Goal: Transaction & Acquisition: Purchase product/service

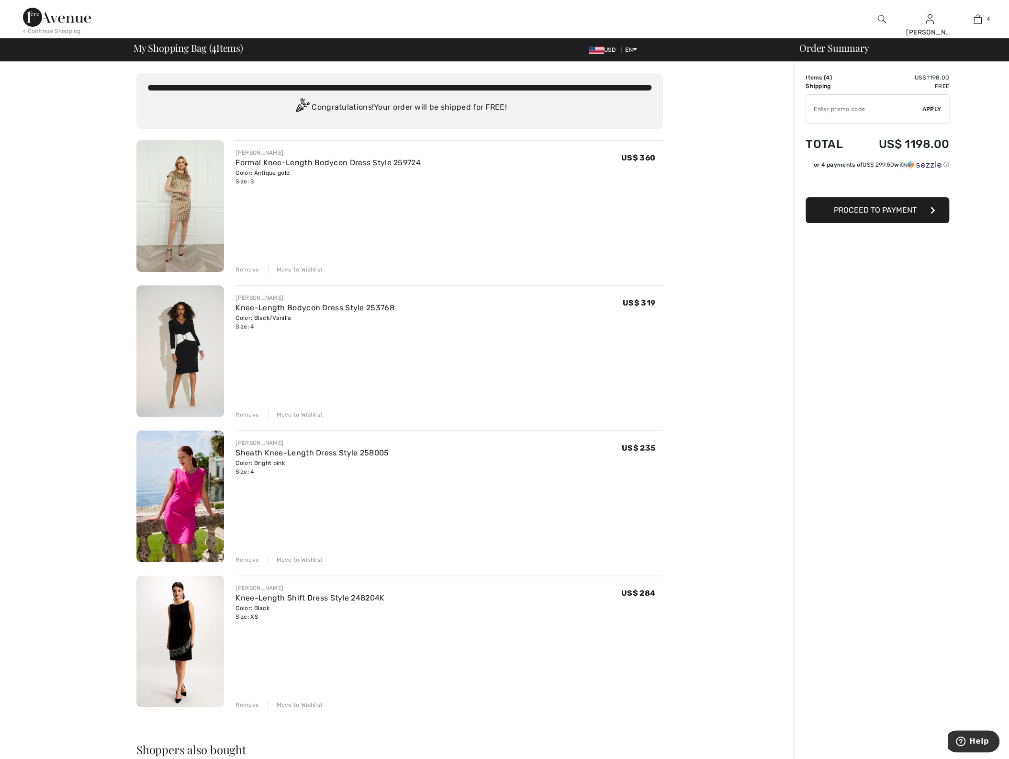
click at [248, 415] on div "Remove" at bounding box center [247, 414] width 23 height 9
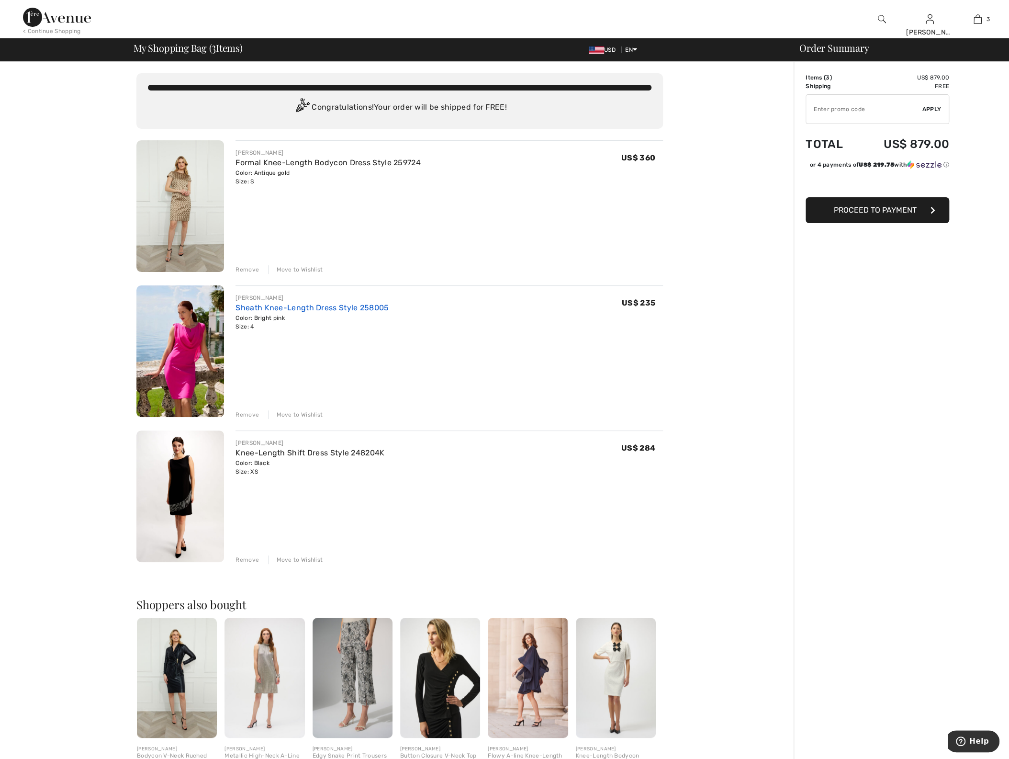
click at [250, 307] on link "Sheath Knee-Length Dress Style 258005" at bounding box center [312, 307] width 153 height 9
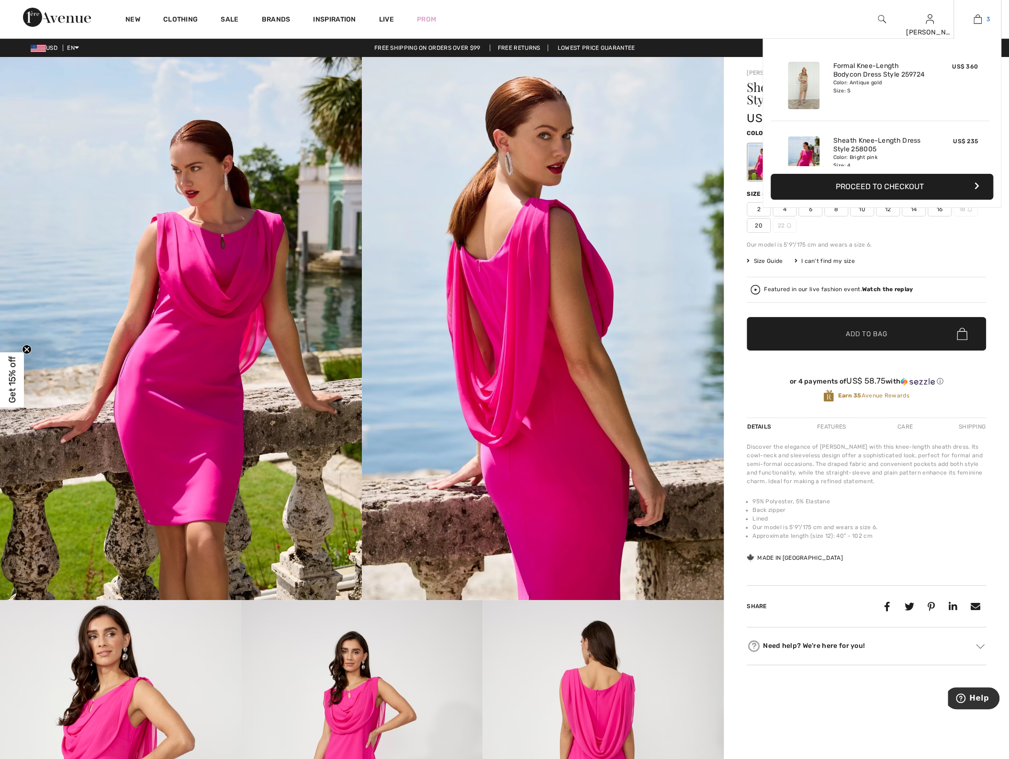
click at [980, 19] on img at bounding box center [978, 18] width 8 height 11
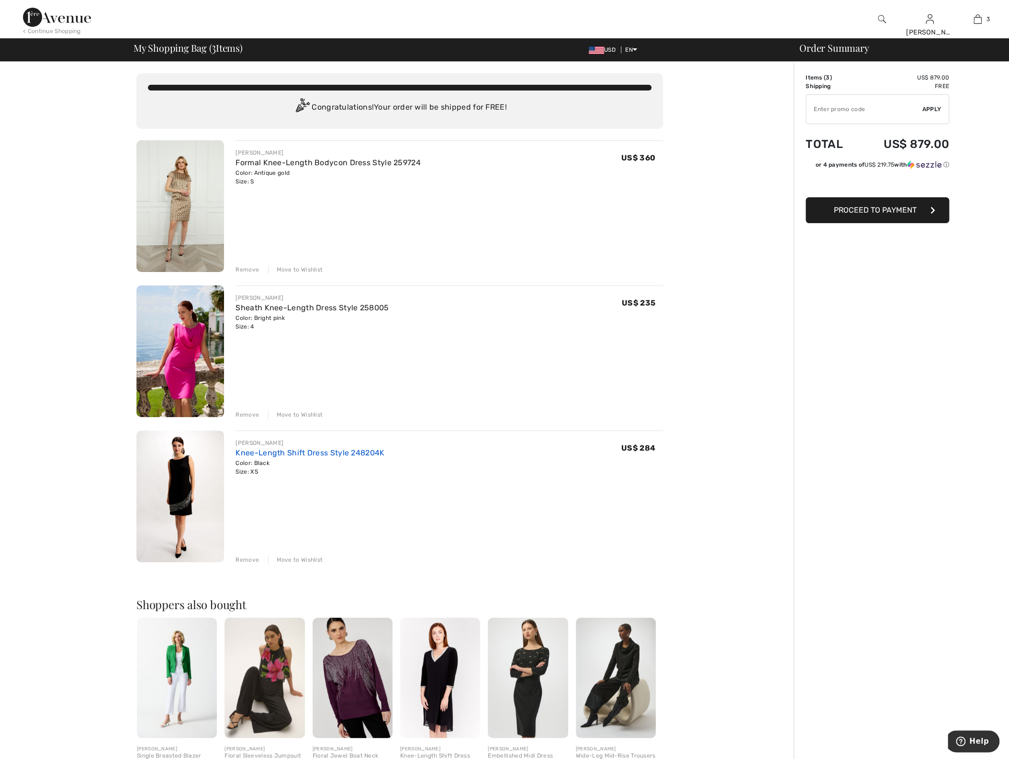
click at [253, 451] on link "Knee-Length Shift Dress Style 248204K" at bounding box center [310, 452] width 149 height 9
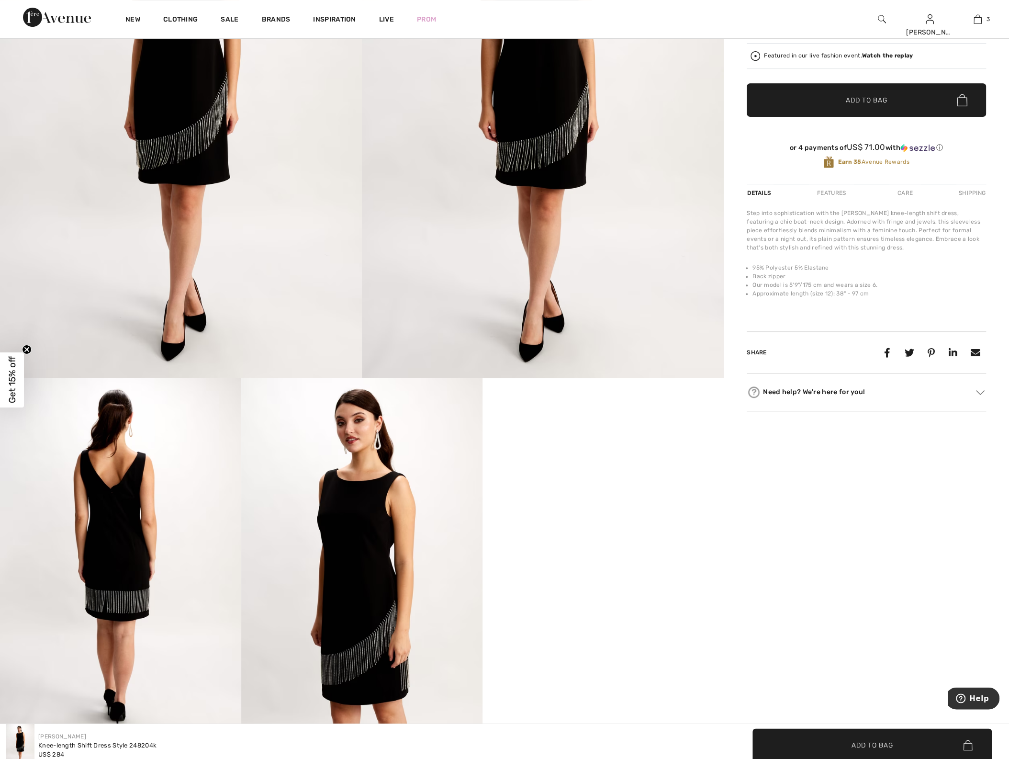
scroll to position [1015, 0]
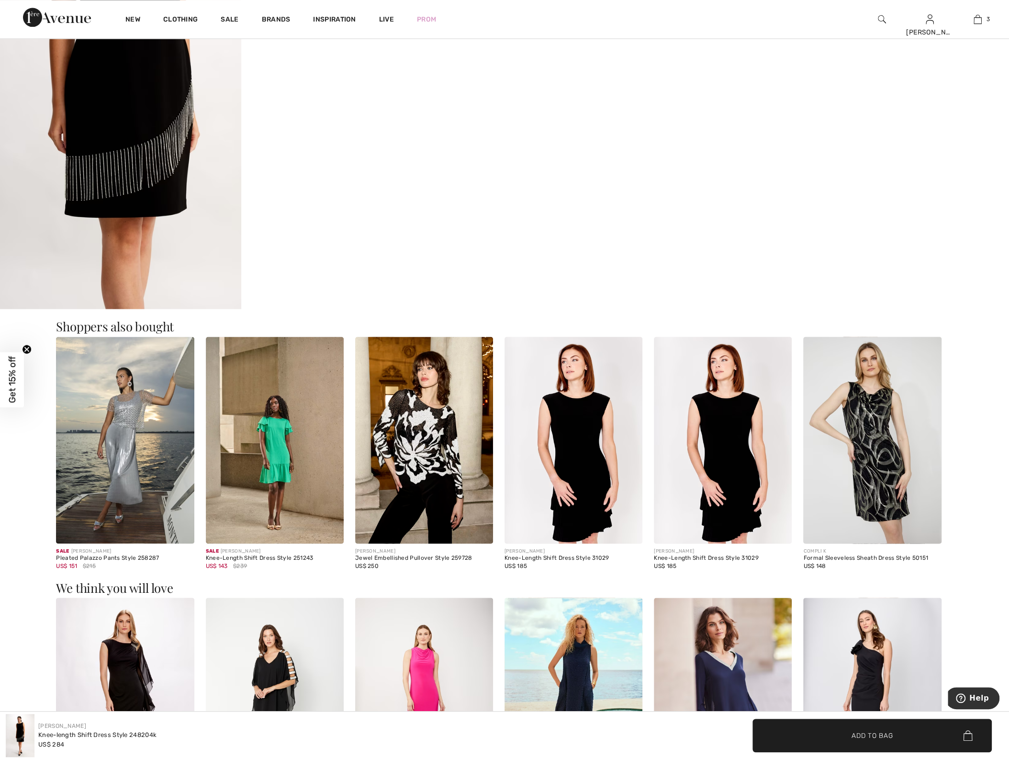
click at [117, 441] on img at bounding box center [125, 440] width 138 height 207
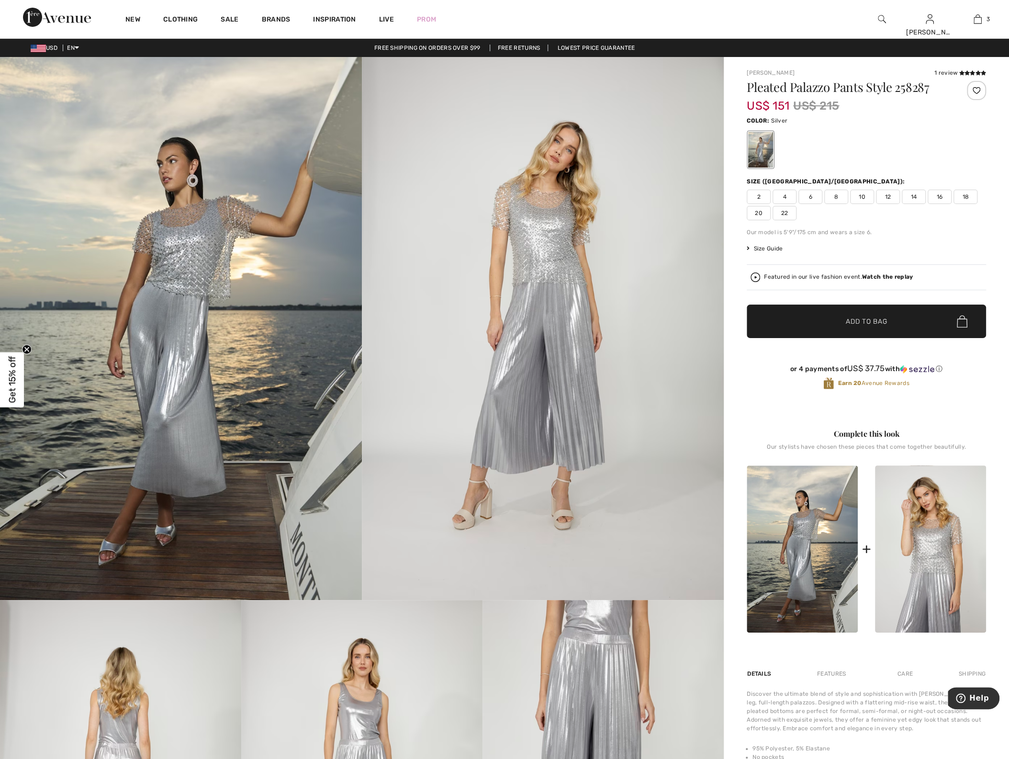
click at [549, 264] on img at bounding box center [543, 328] width 362 height 543
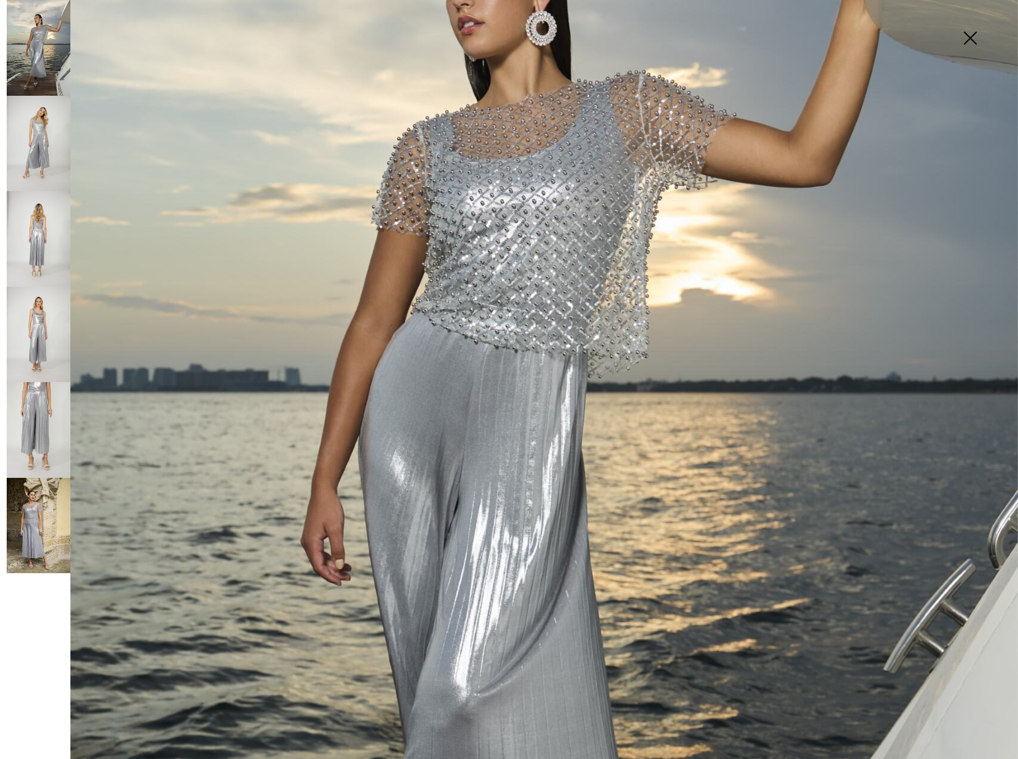
scroll to position [372, 0]
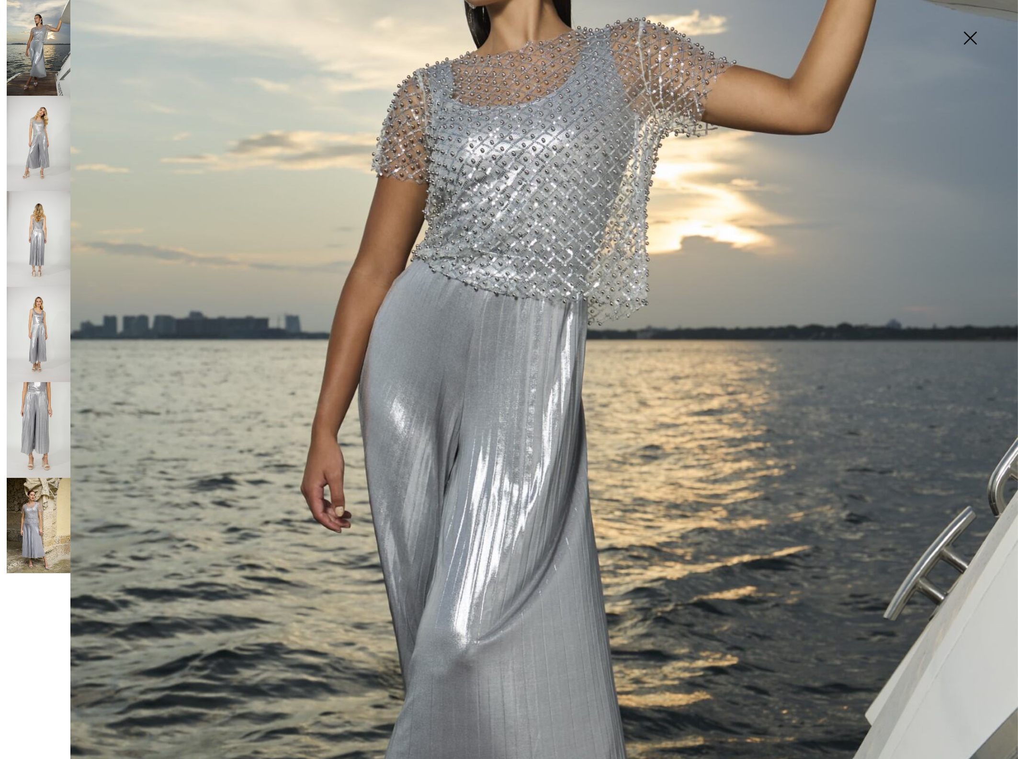
click at [31, 416] on img at bounding box center [39, 430] width 64 height 96
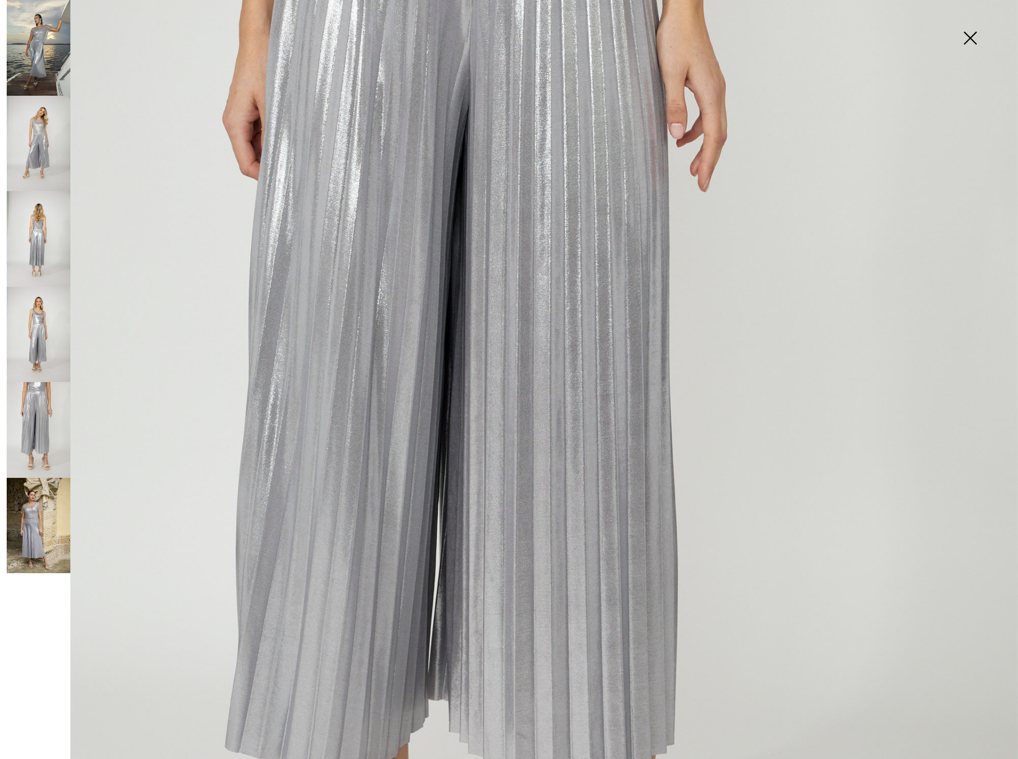
click at [42, 321] on img at bounding box center [39, 335] width 64 height 96
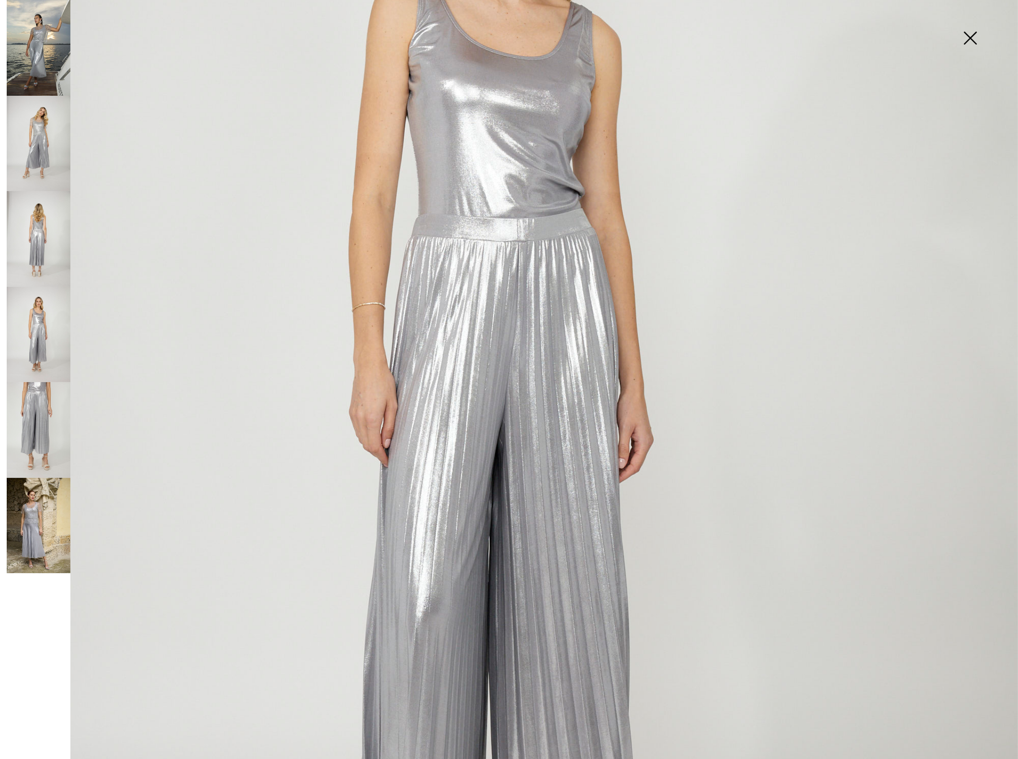
click at [39, 238] on img at bounding box center [39, 239] width 64 height 96
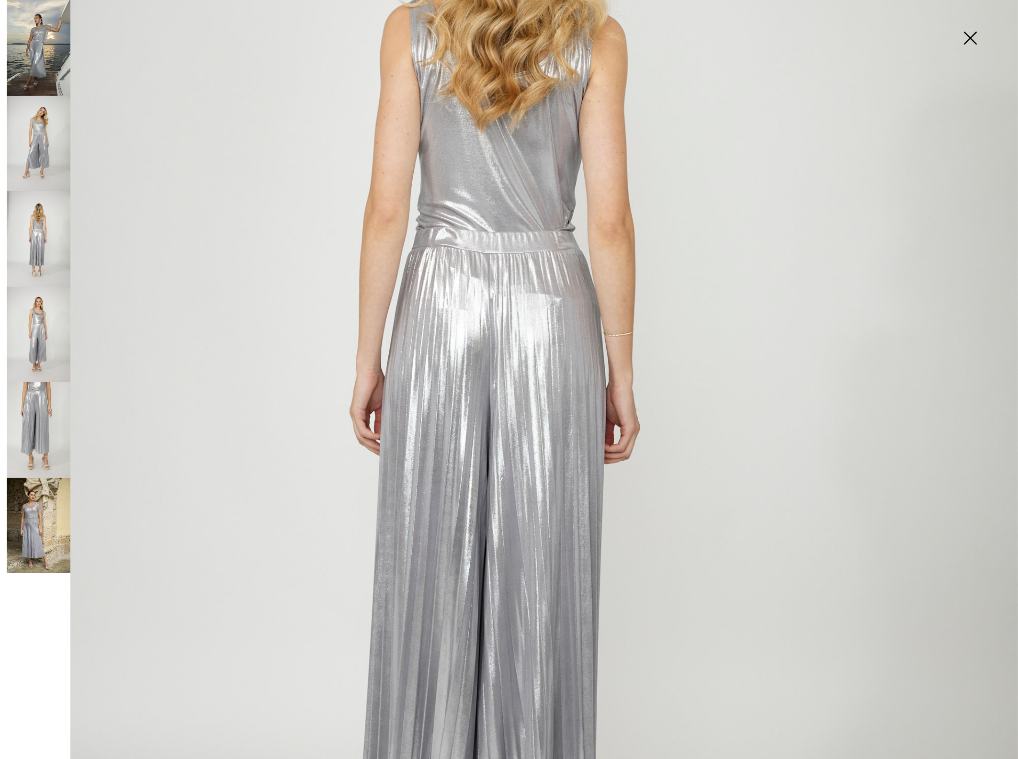
click at [35, 332] on img at bounding box center [39, 335] width 64 height 96
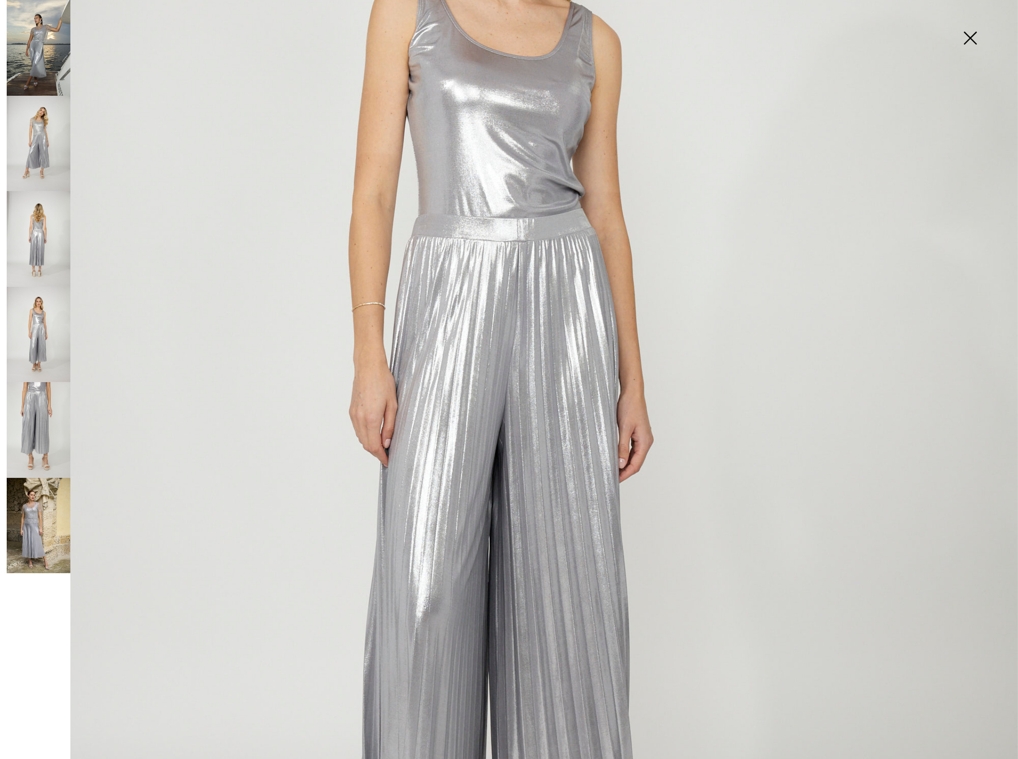
click at [37, 49] on img at bounding box center [39, 48] width 64 height 96
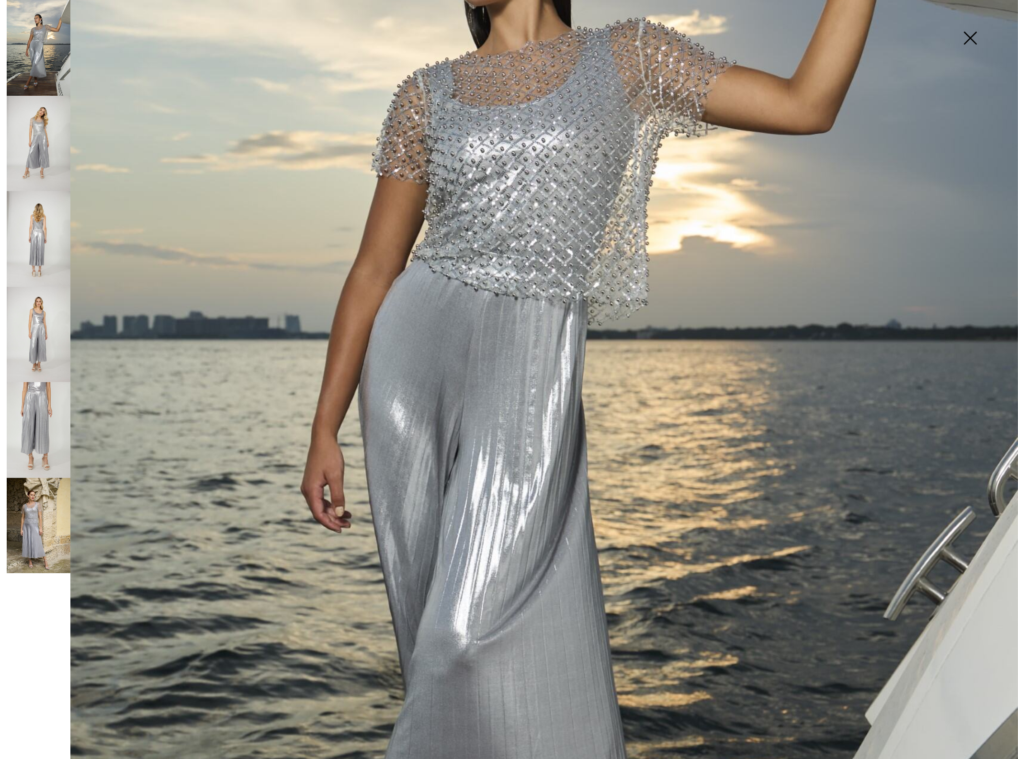
click at [546, 255] on img at bounding box center [509, 392] width 1018 height 1528
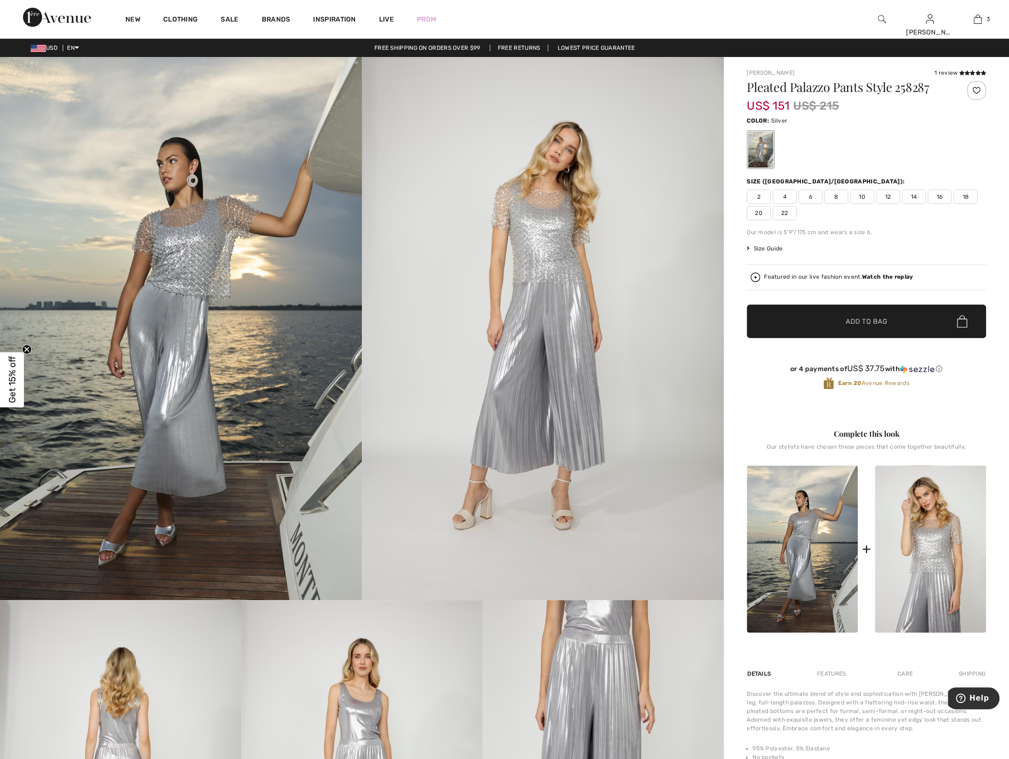
click at [181, 314] on img at bounding box center [181, 328] width 362 height 543
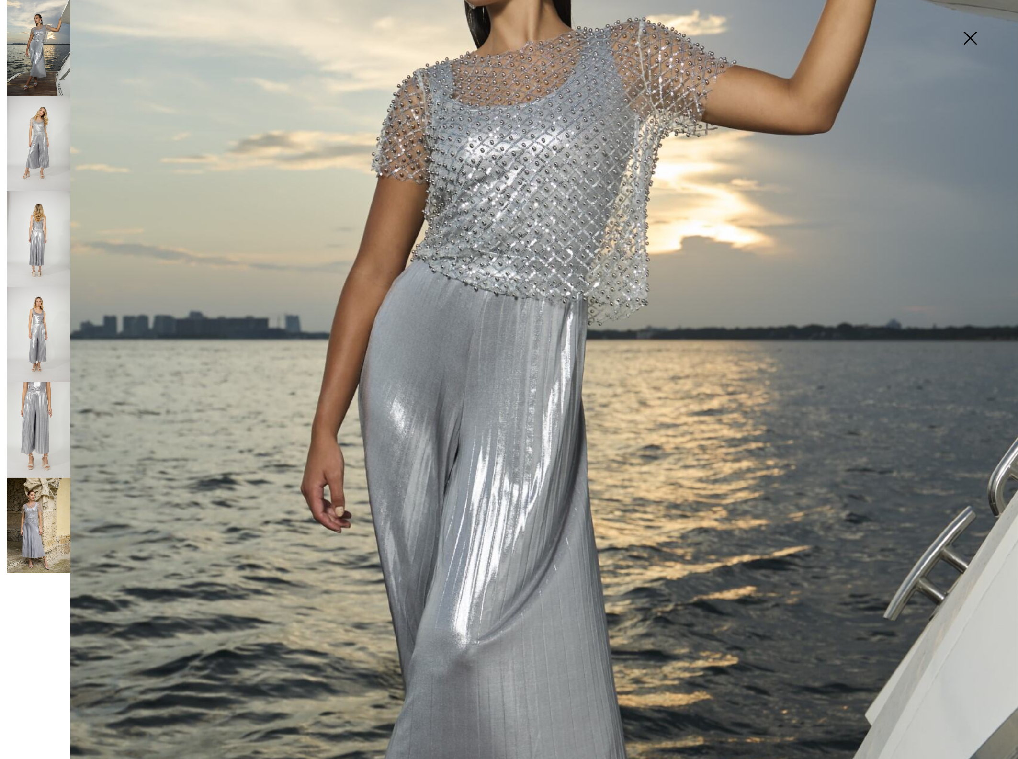
click at [38, 142] on img at bounding box center [39, 144] width 64 height 96
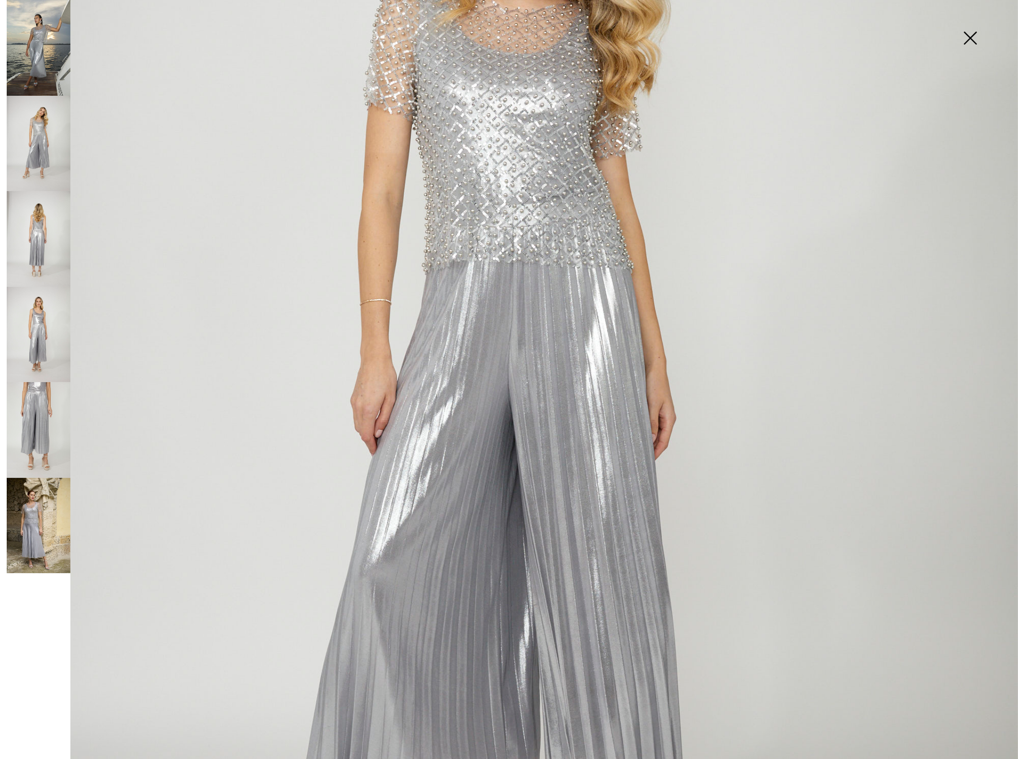
click at [37, 257] on img at bounding box center [39, 239] width 64 height 96
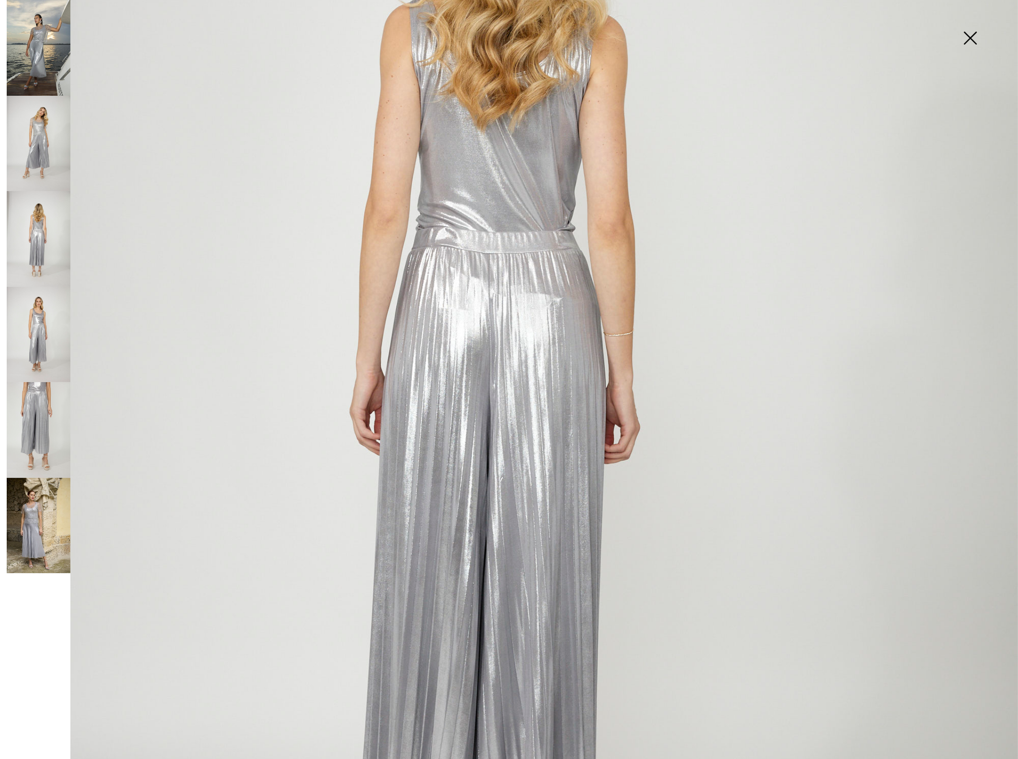
click at [27, 518] on img at bounding box center [39, 526] width 64 height 96
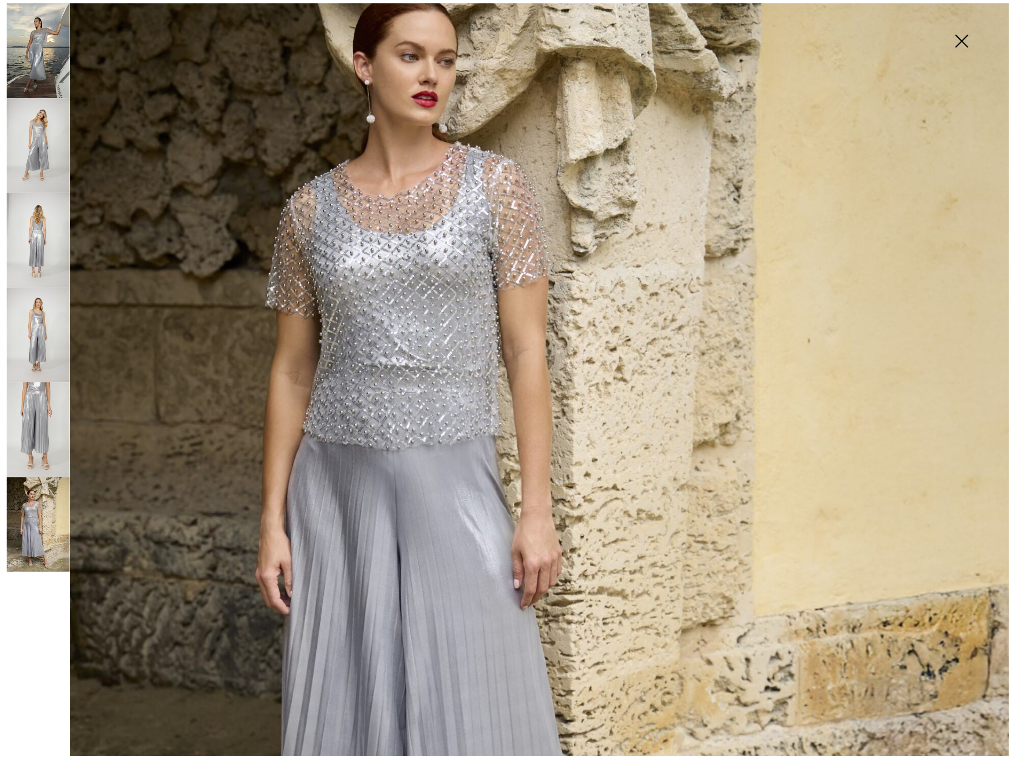
scroll to position [0, 0]
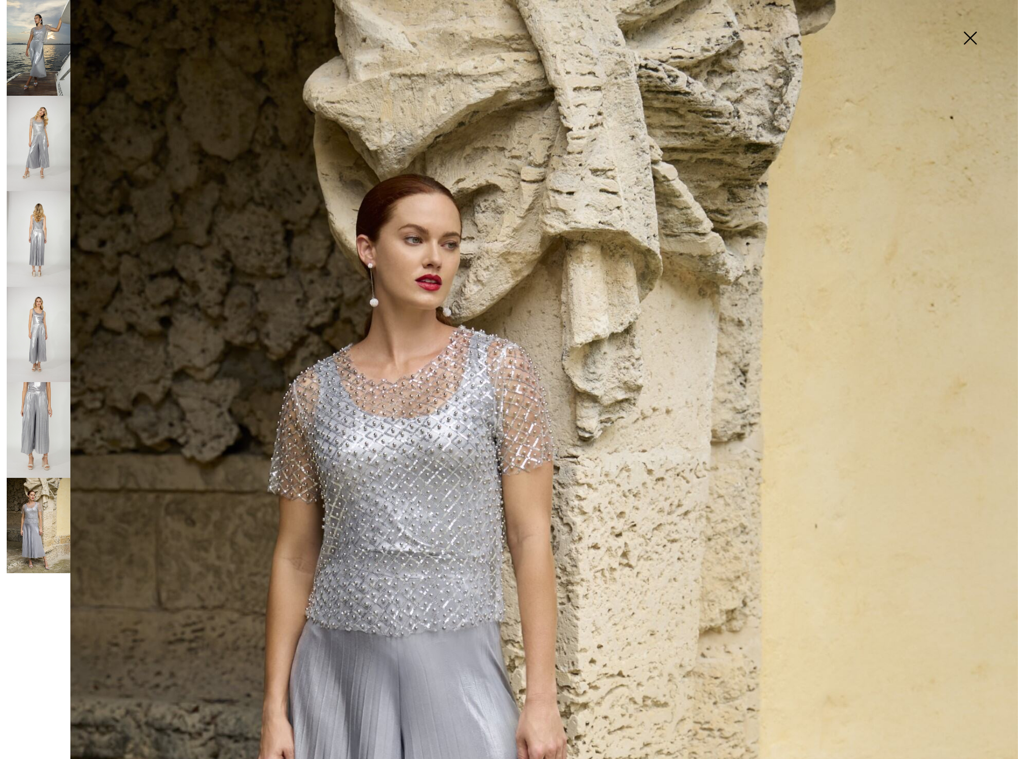
click at [966, 35] on img at bounding box center [970, 38] width 48 height 49
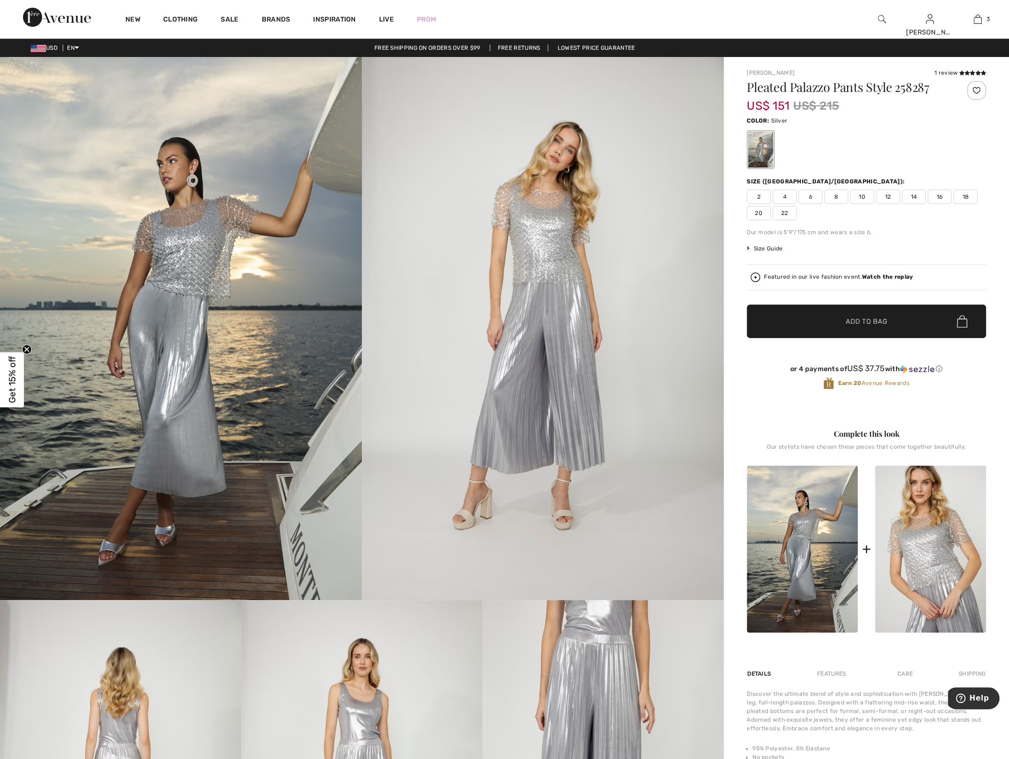
click at [931, 574] on img at bounding box center [930, 548] width 111 height 167
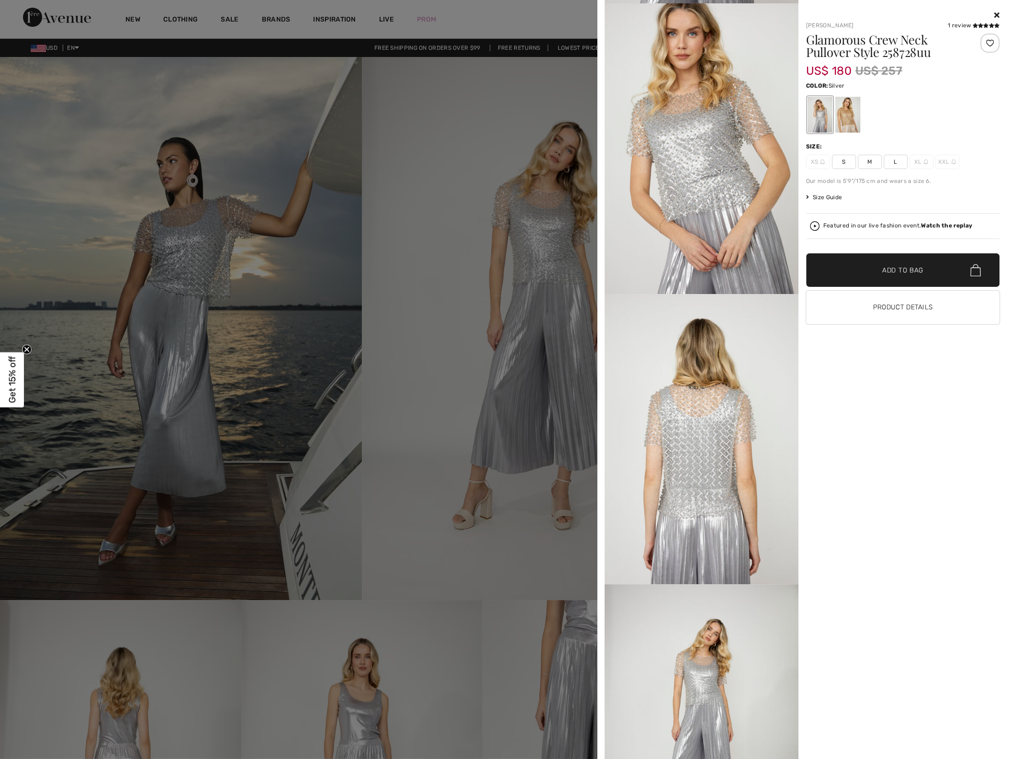
scroll to position [350, 0]
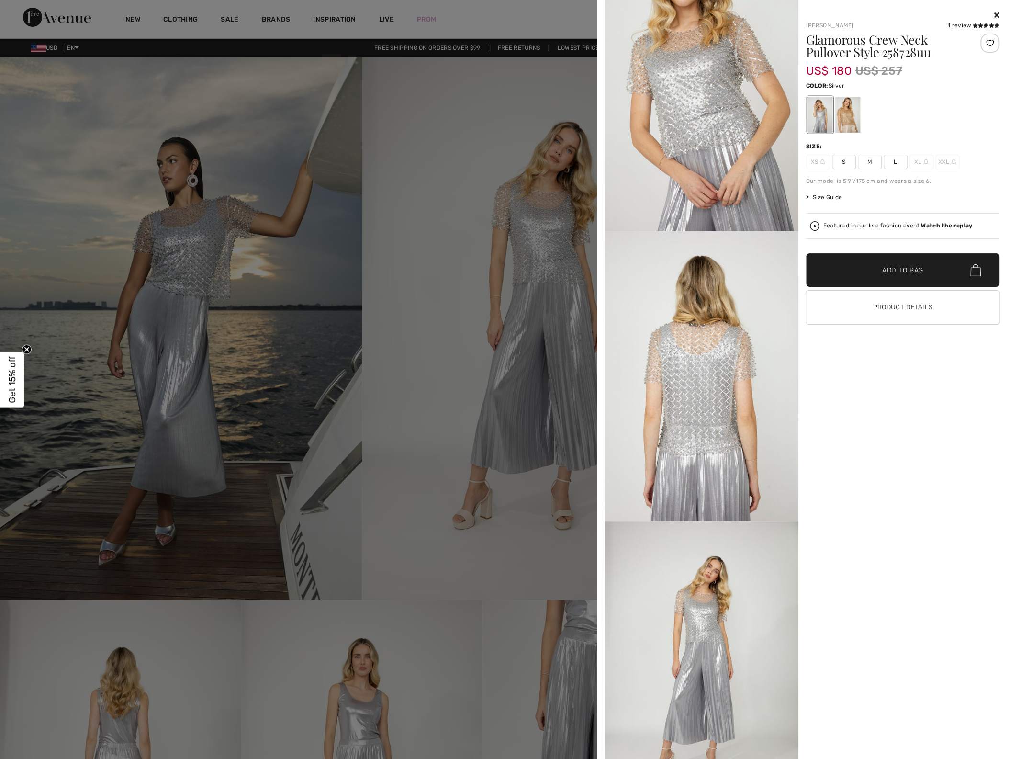
click at [158, 209] on div at bounding box center [504, 379] width 1009 height 759
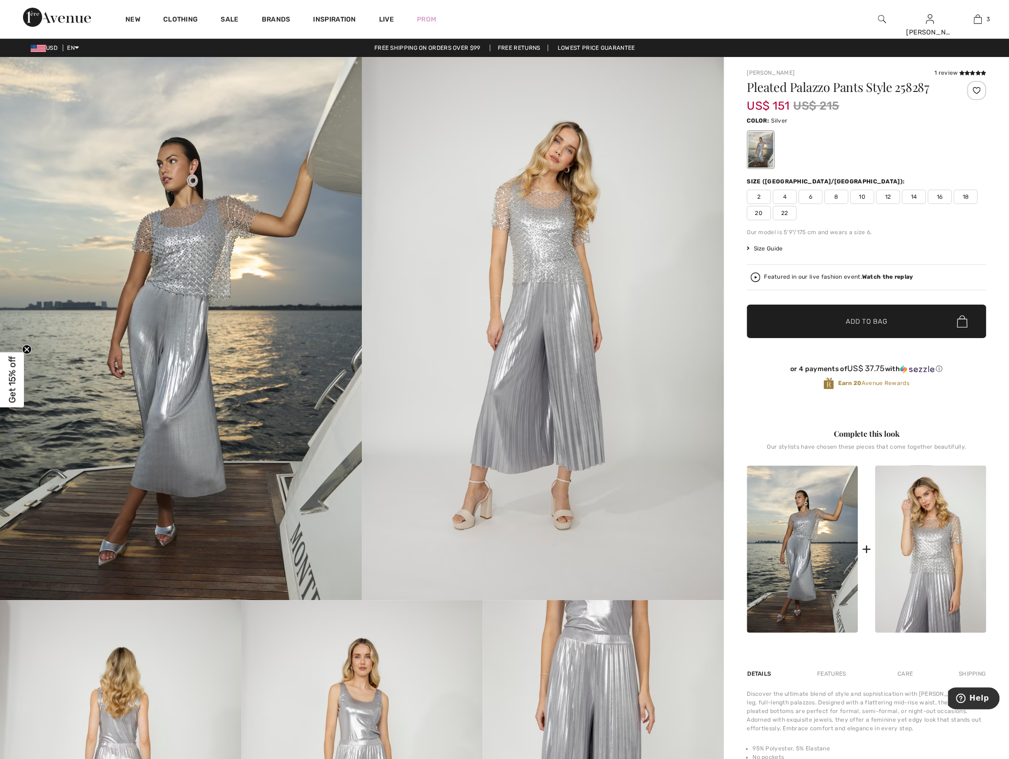
click at [29, 345] on circle "Close teaser" at bounding box center [27, 349] width 9 height 9
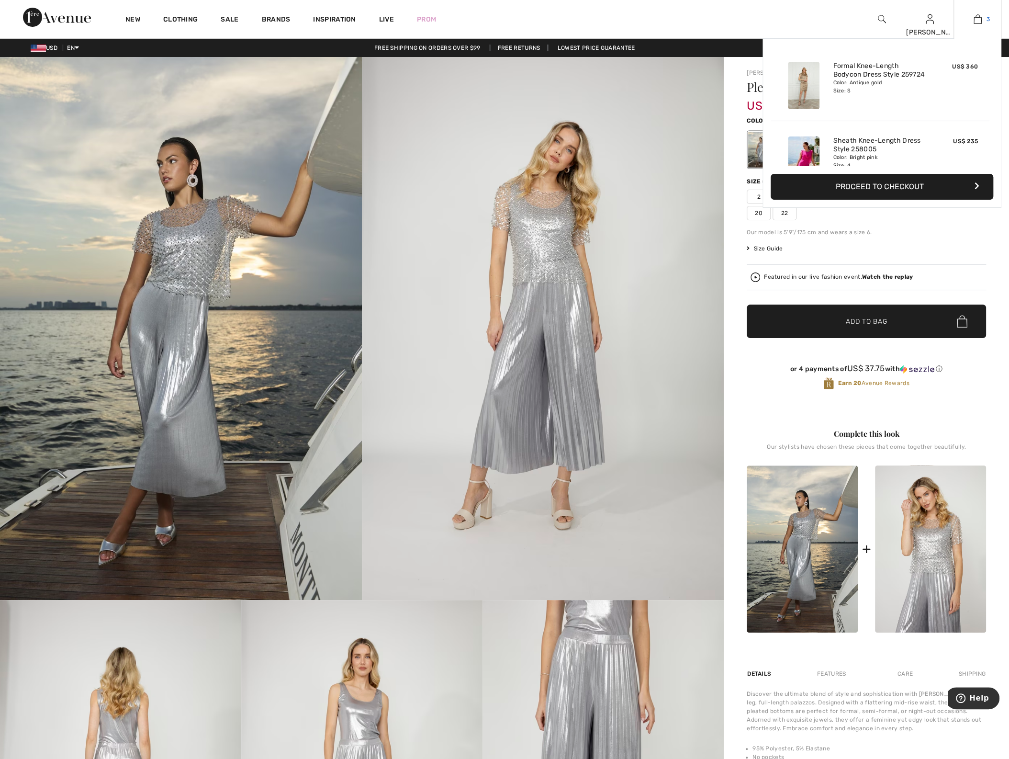
click at [977, 22] on img at bounding box center [978, 18] width 8 height 11
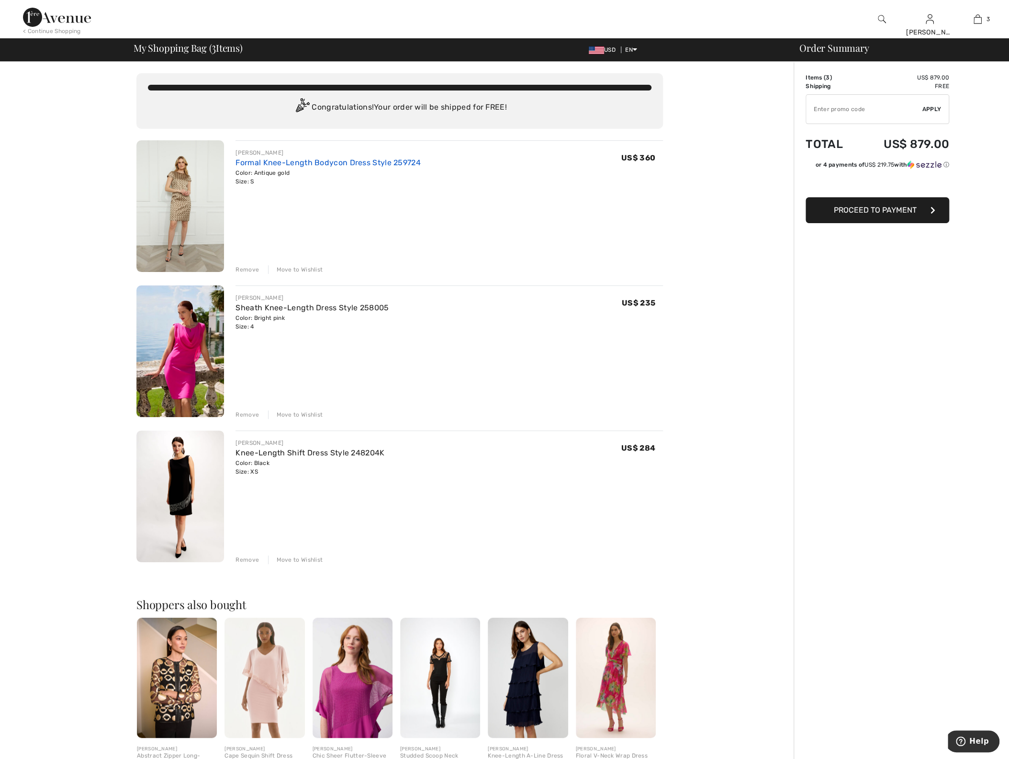
click at [307, 165] on link "Formal Knee-Length Bodycon Dress Style 259724" at bounding box center [328, 162] width 185 height 9
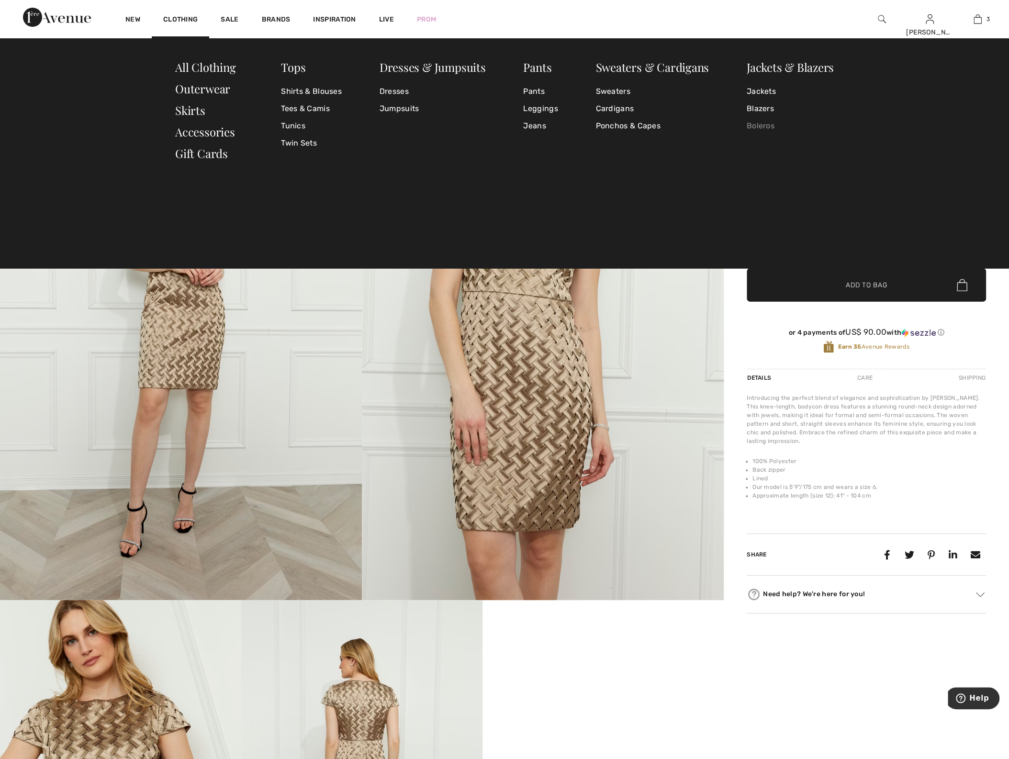
click at [755, 123] on link "Boleros" at bounding box center [790, 125] width 87 height 17
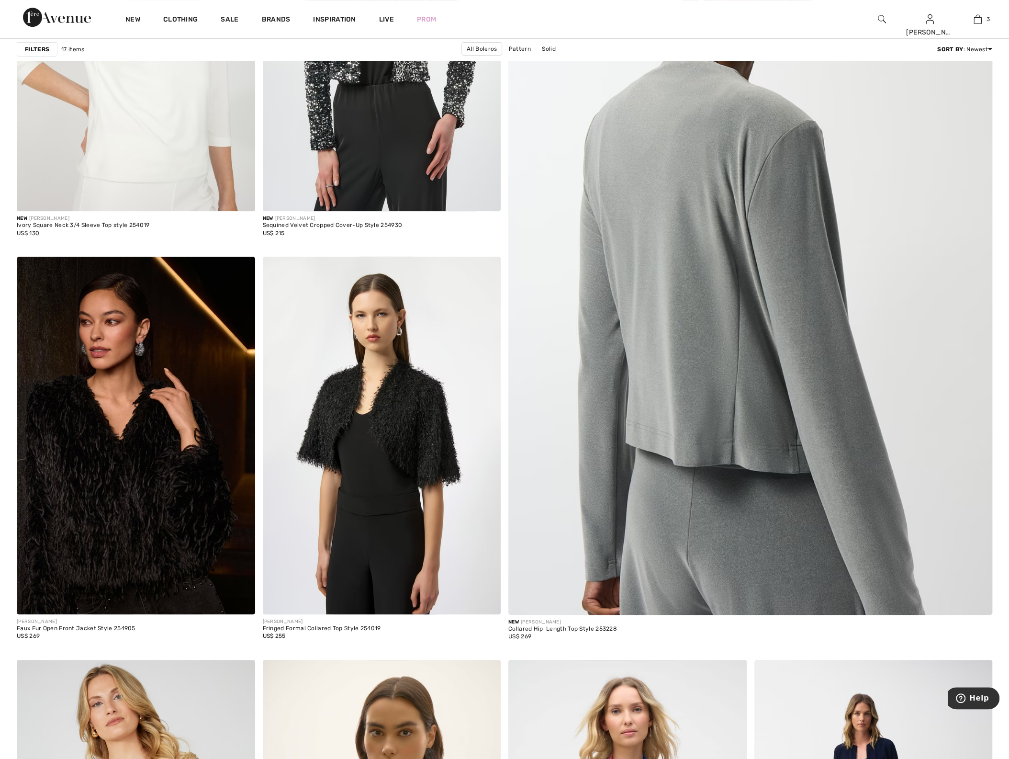
scroll to position [964, 0]
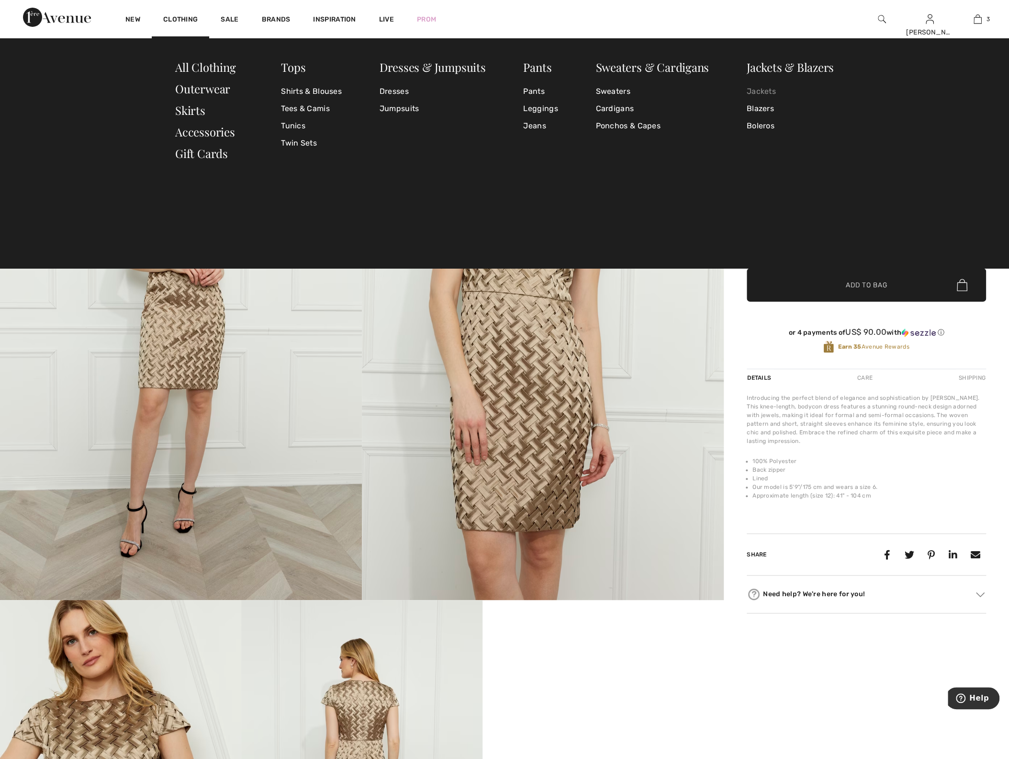
click at [765, 91] on link "Jackets" at bounding box center [790, 91] width 87 height 17
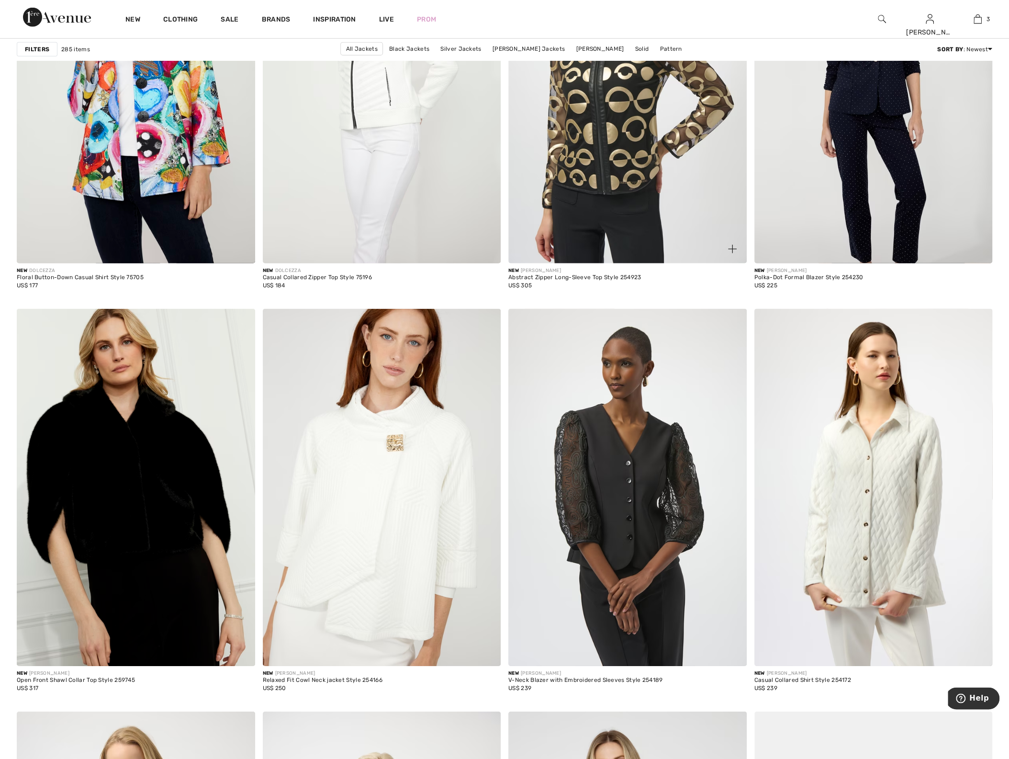
scroll to position [2030, 0]
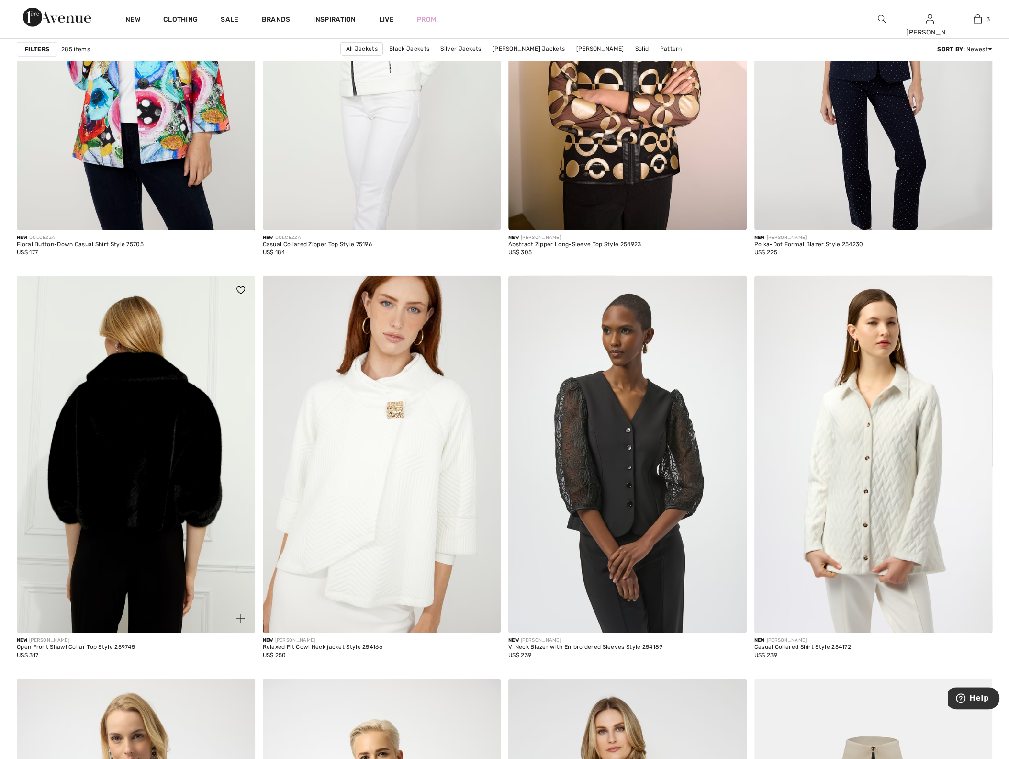
click at [112, 450] on img at bounding box center [136, 454] width 238 height 357
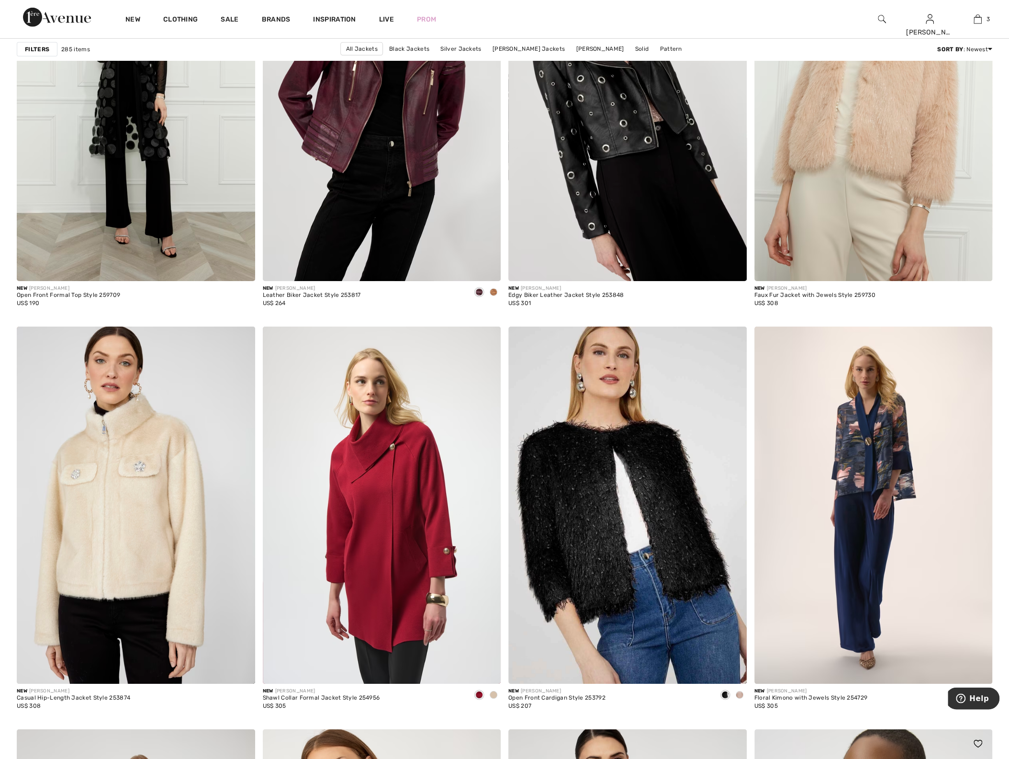
scroll to position [5076, 0]
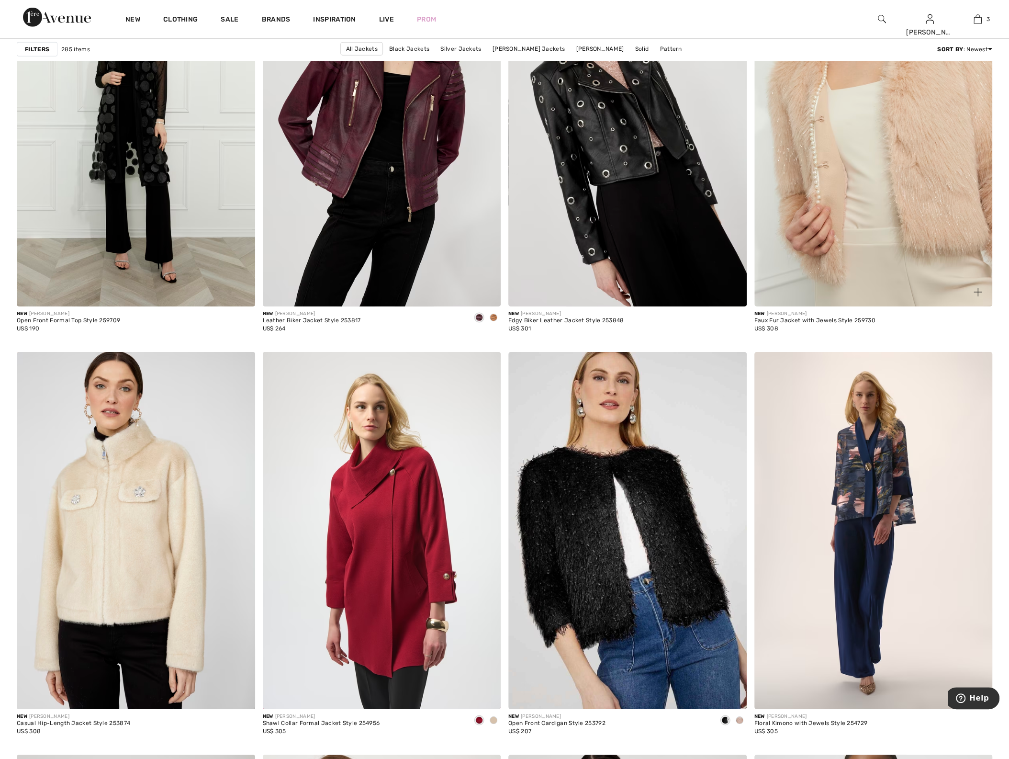
click at [912, 168] on img at bounding box center [874, 127] width 238 height 357
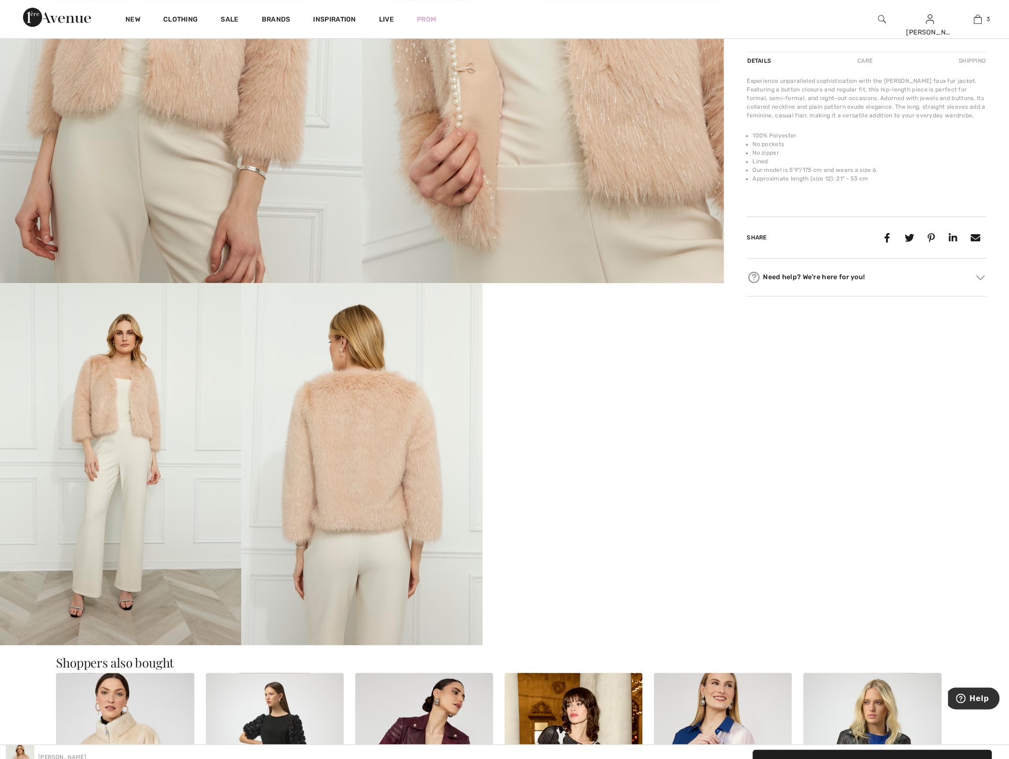
scroll to position [338, 0]
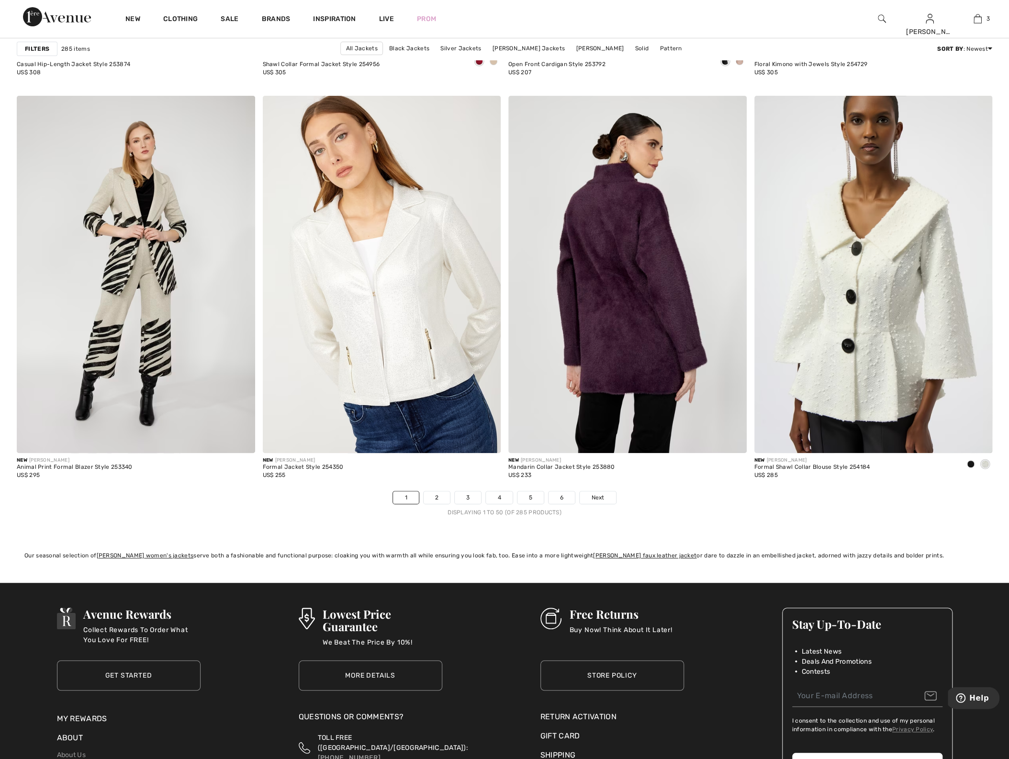
scroll to position [5753, 0]
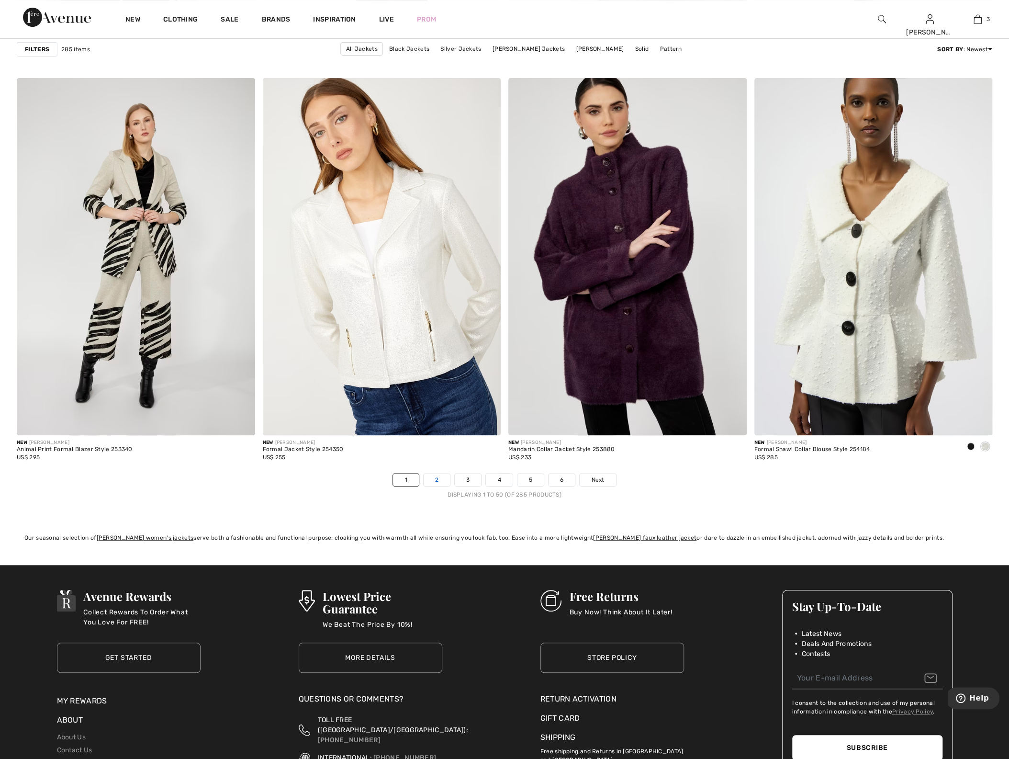
click at [441, 477] on link "2" at bounding box center [437, 480] width 26 height 12
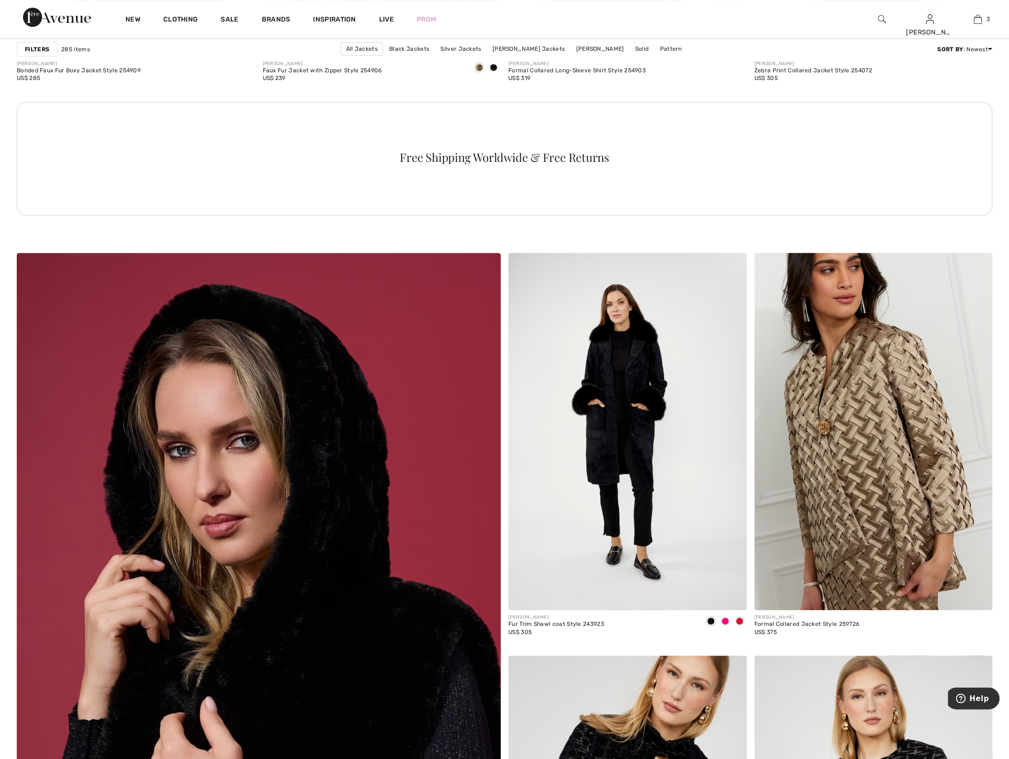
scroll to position [3046, 0]
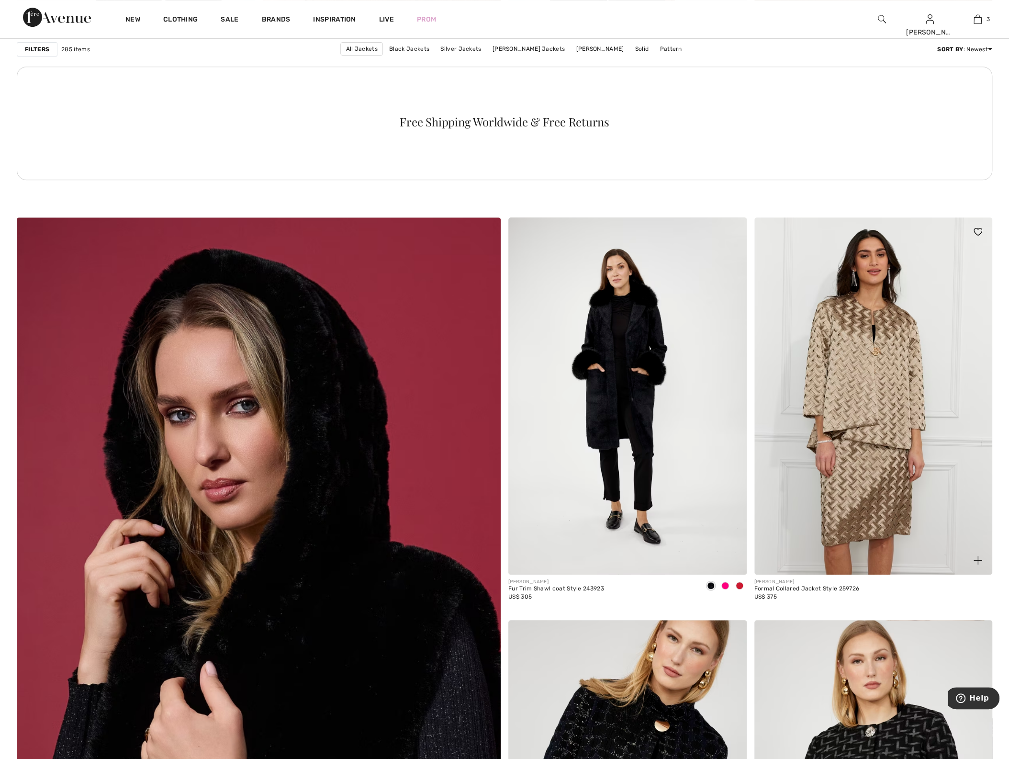
click at [867, 418] on img at bounding box center [874, 395] width 238 height 357
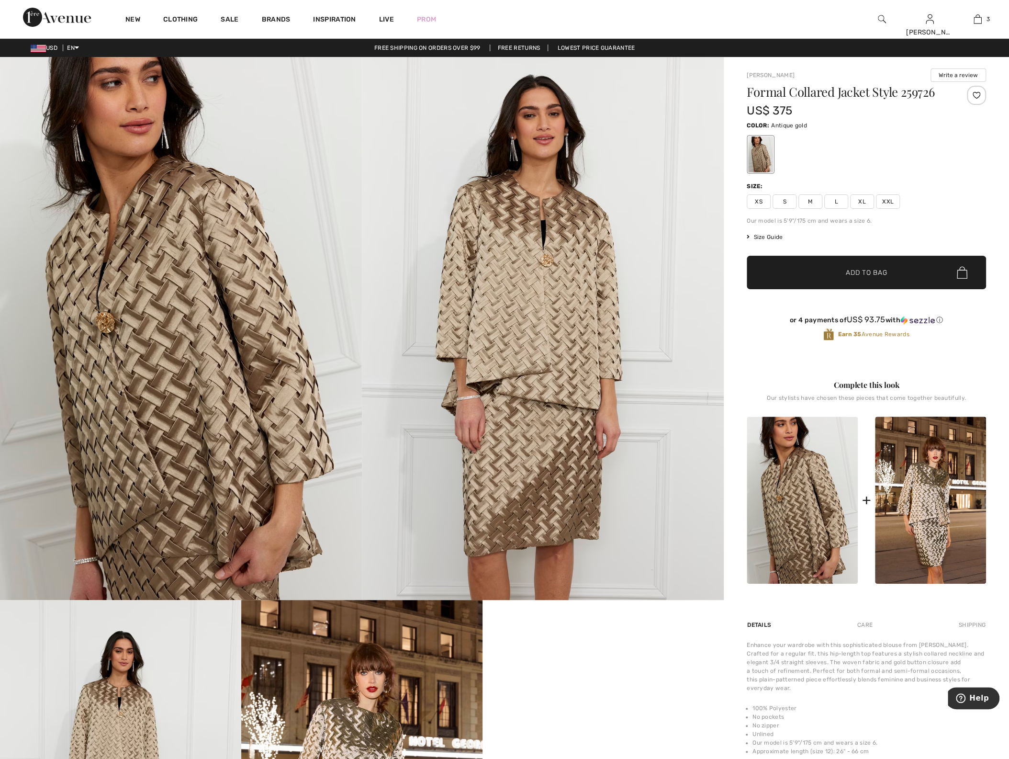
click at [760, 203] on span "XS" at bounding box center [759, 201] width 24 height 14
click at [855, 269] on span "Add to Bag" at bounding box center [866, 273] width 41 height 10
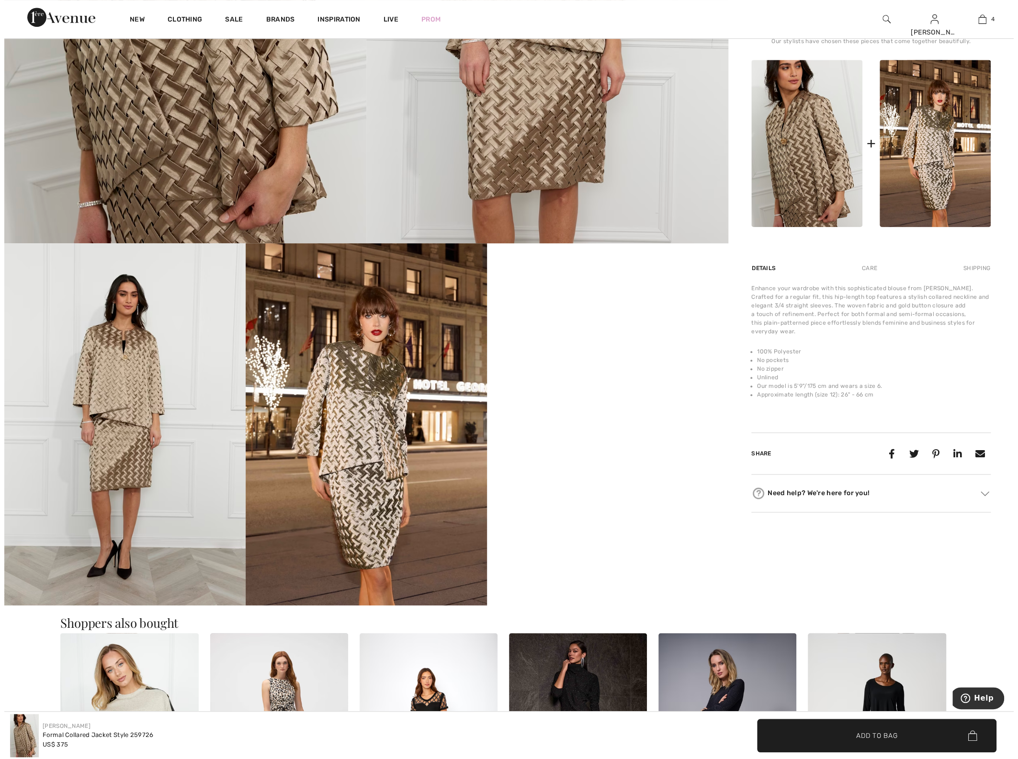
scroll to position [338, 0]
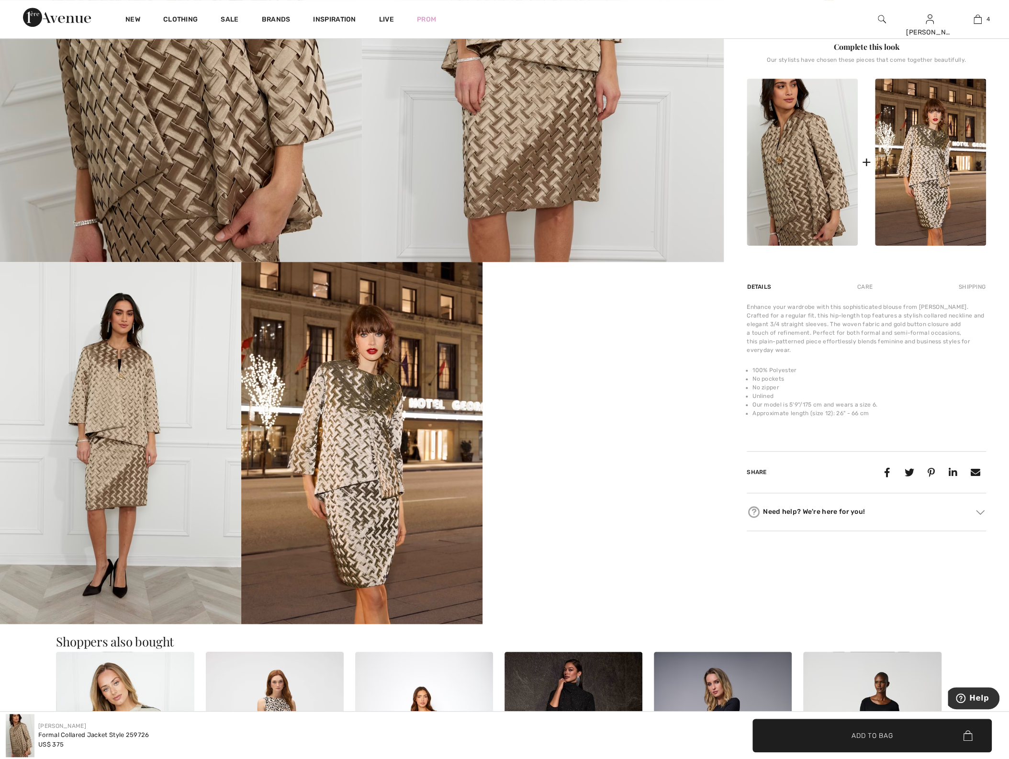
click at [361, 448] on img at bounding box center [361, 443] width 241 height 362
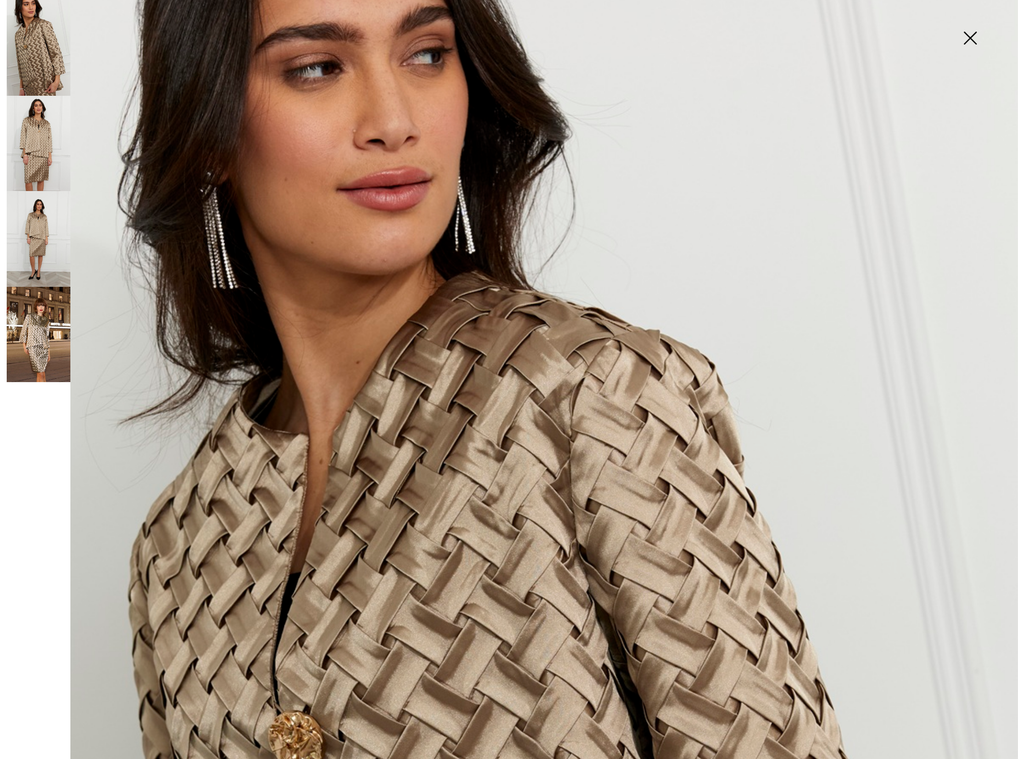
scroll to position [0, 0]
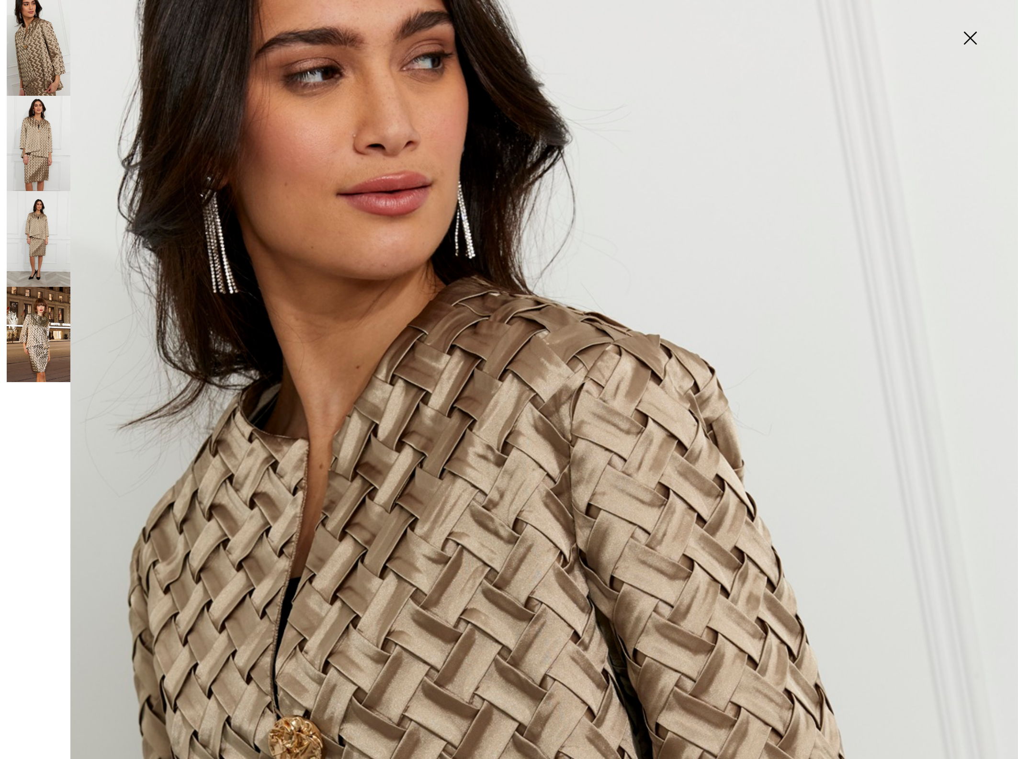
click at [31, 245] on img at bounding box center [39, 239] width 64 height 96
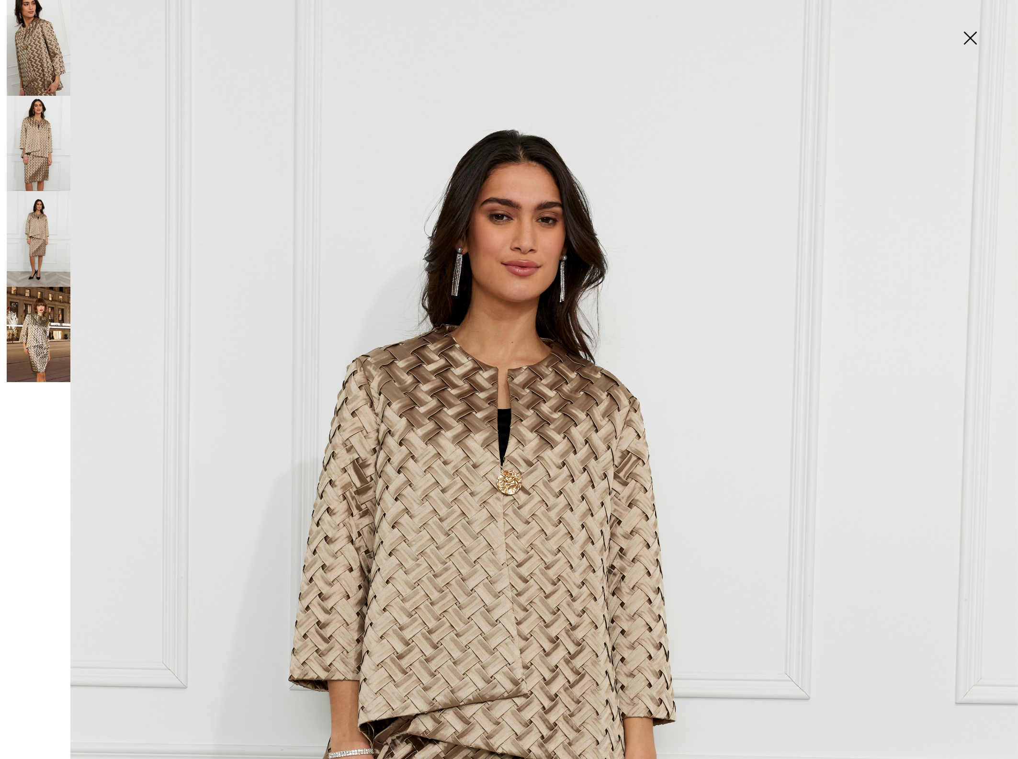
click at [44, 317] on img at bounding box center [39, 335] width 64 height 96
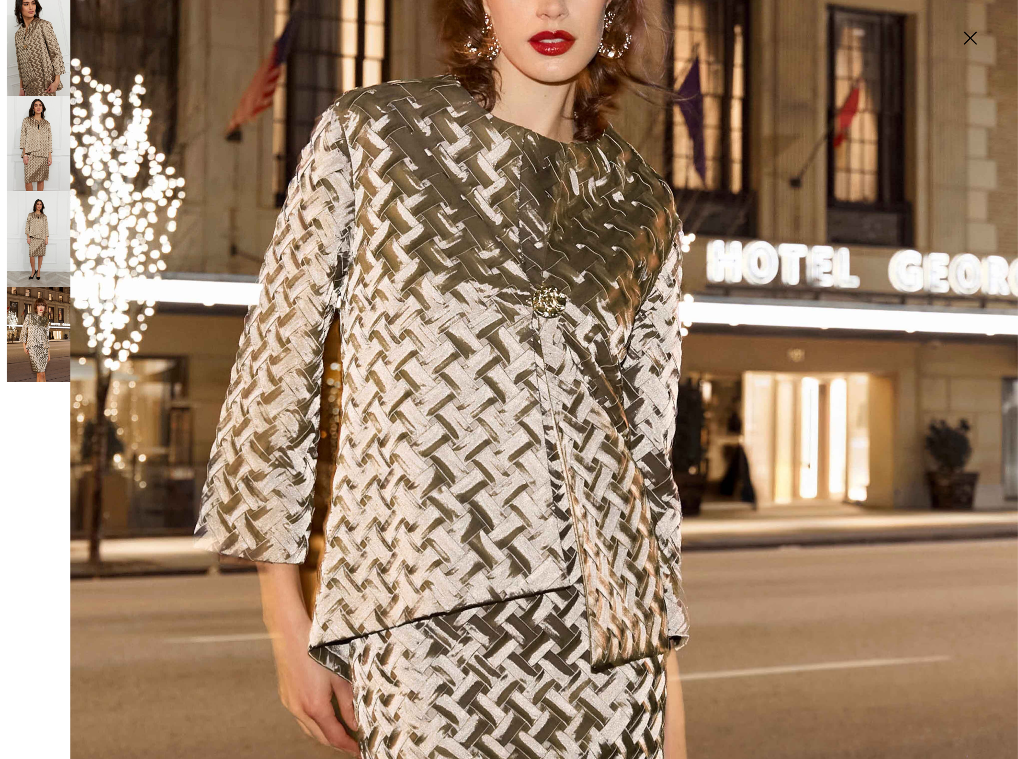
scroll to position [372, 0]
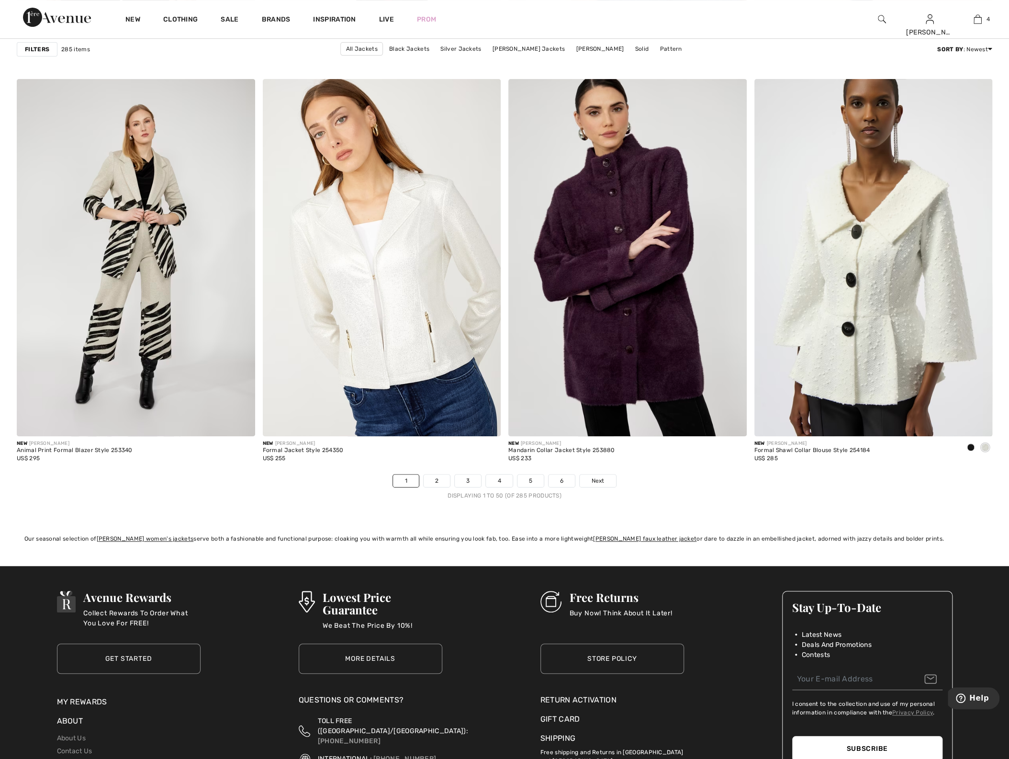
scroll to position [5753, 0]
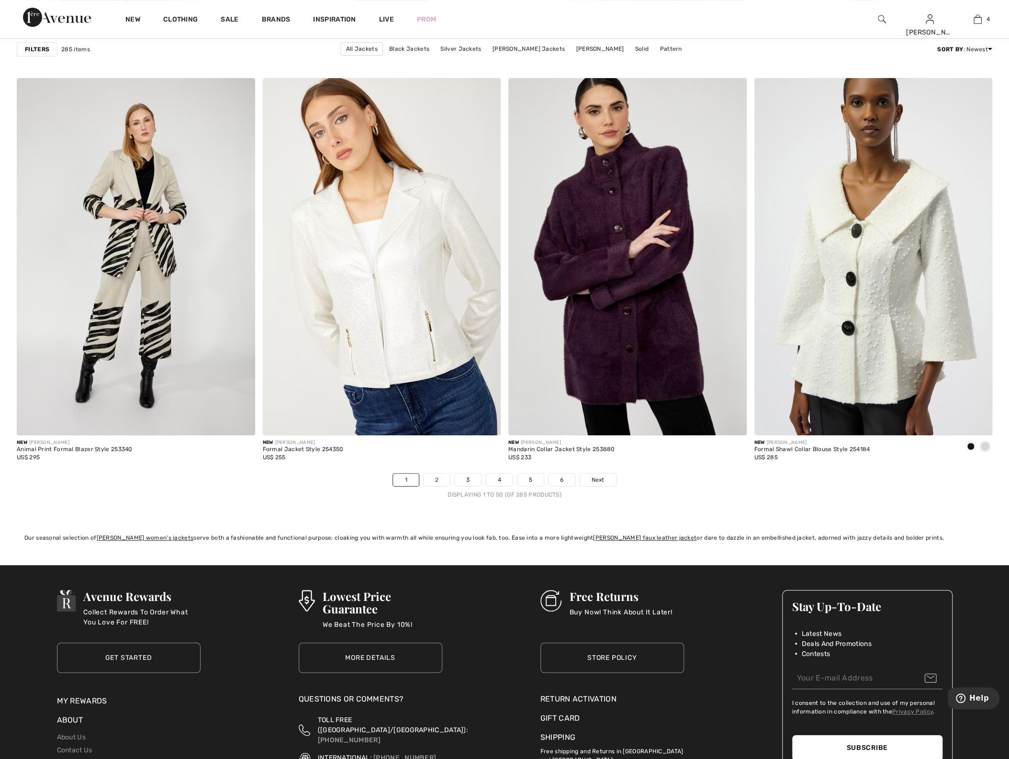
click at [435, 475] on link "2" at bounding box center [437, 480] width 26 height 12
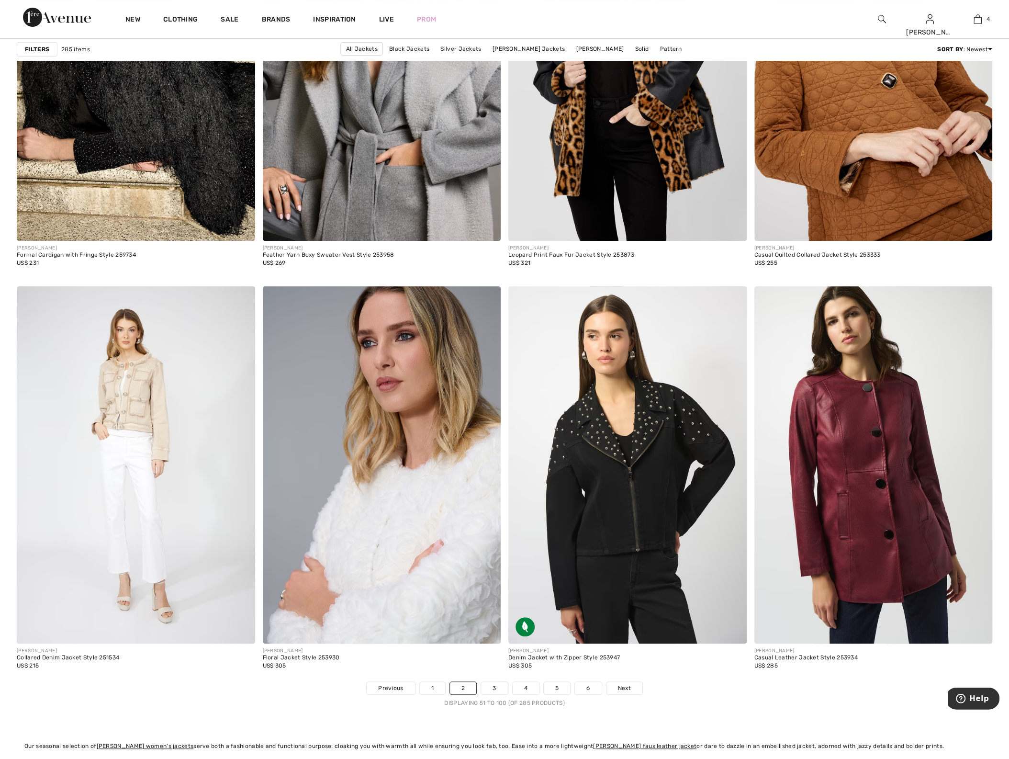
scroll to position [5753, 0]
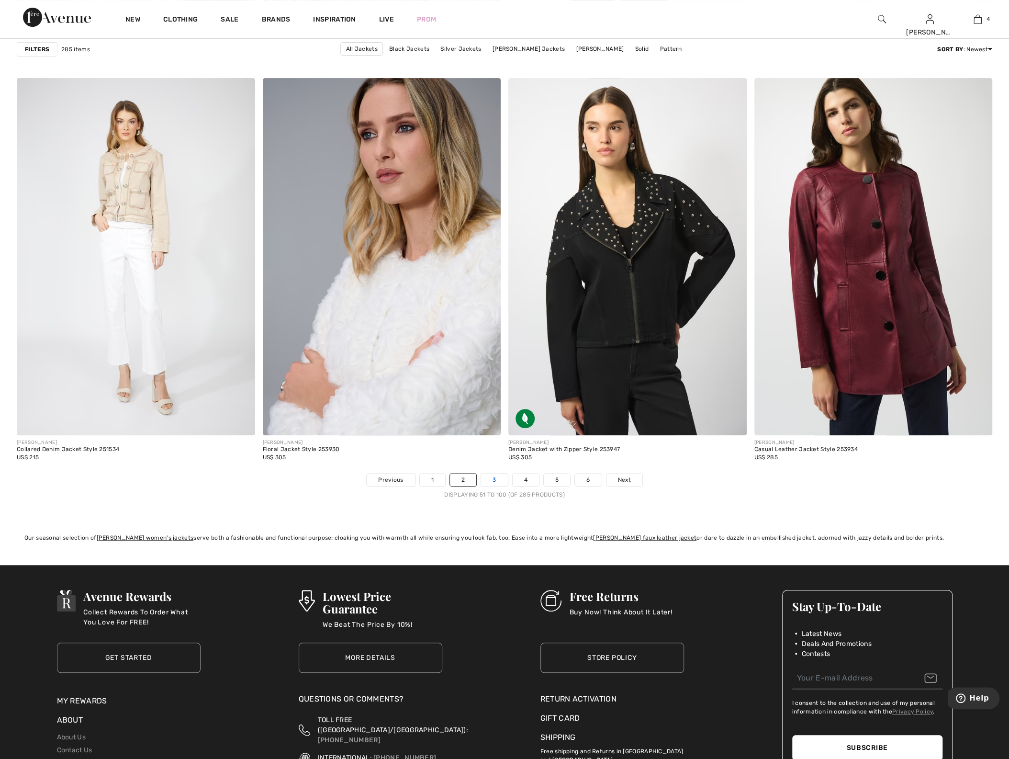
click at [496, 480] on link "3" at bounding box center [494, 480] width 26 height 12
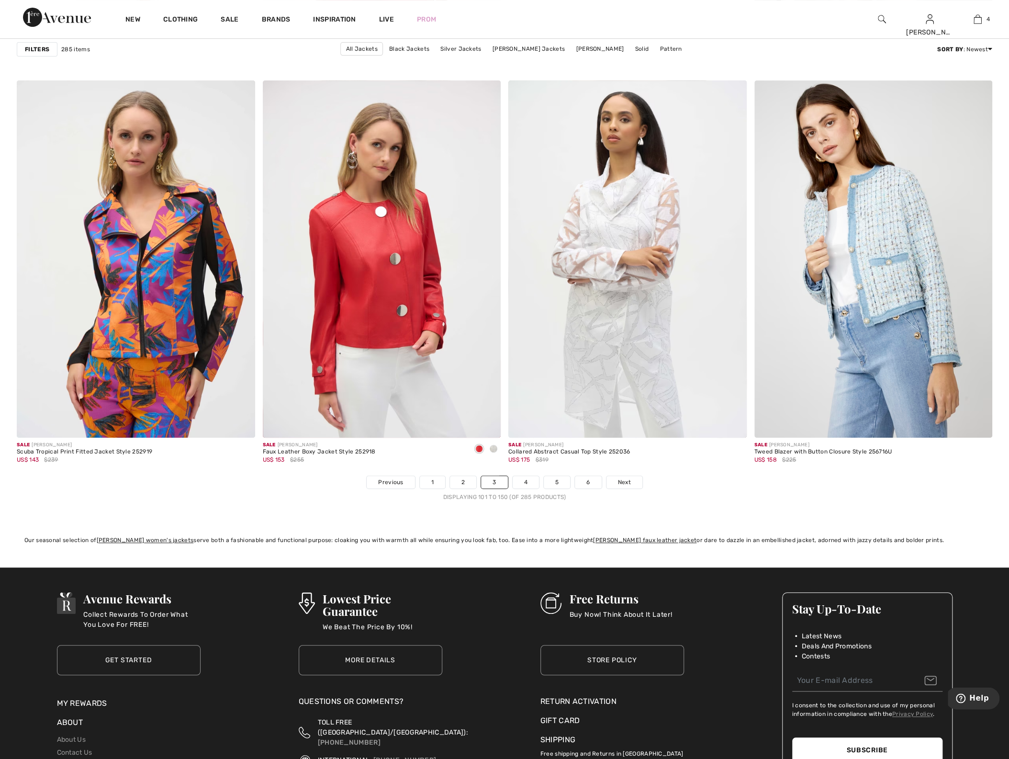
scroll to position [5753, 0]
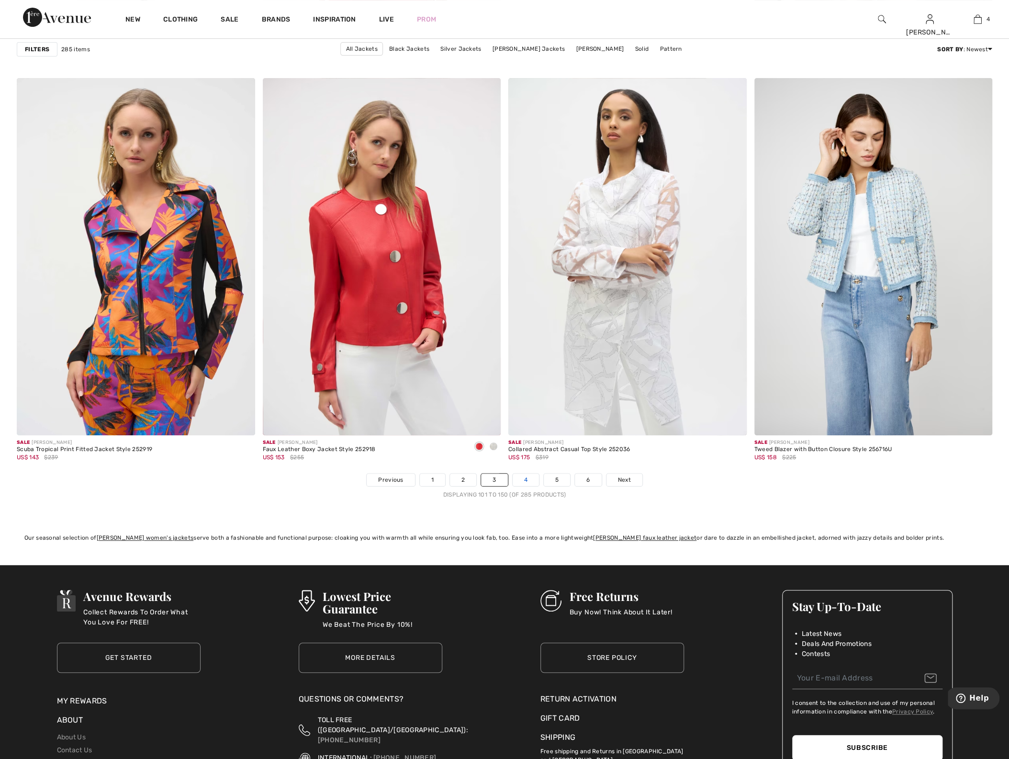
click at [524, 480] on link "4" at bounding box center [526, 480] width 26 height 12
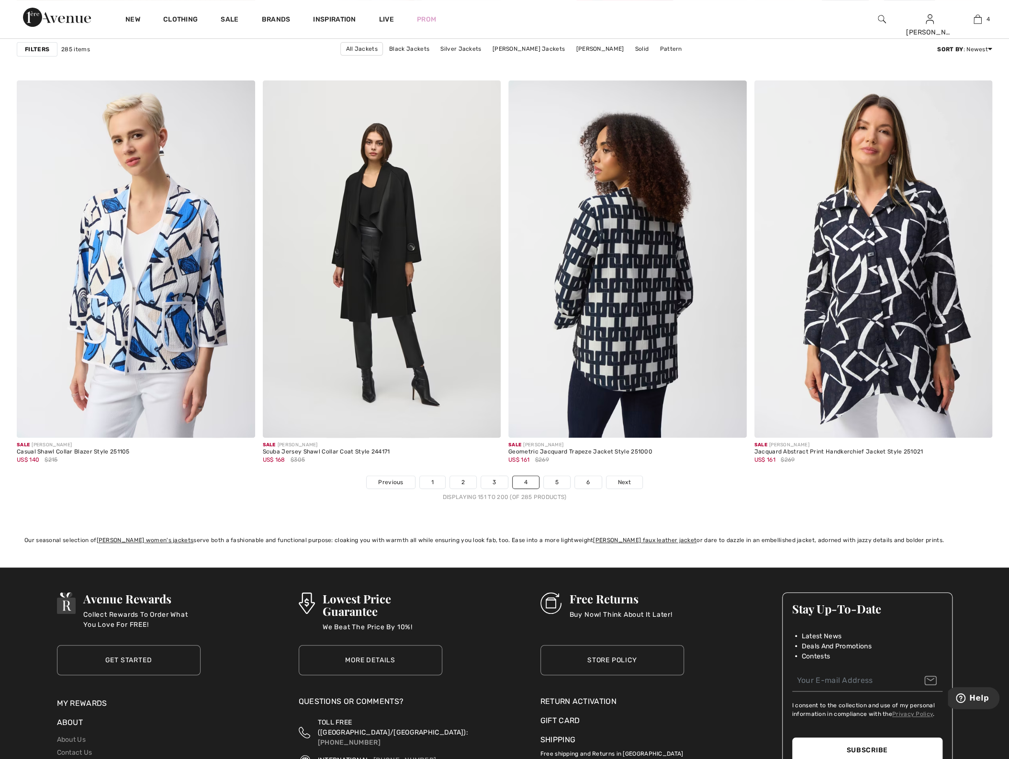
scroll to position [5753, 0]
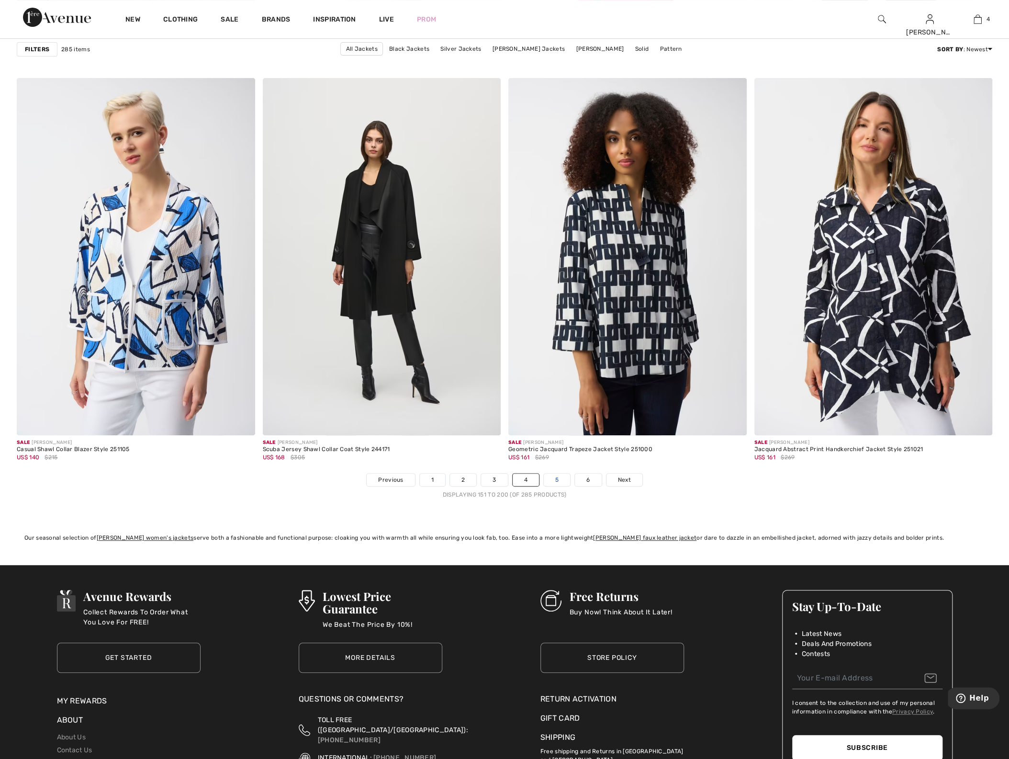
click at [556, 477] on link "5" at bounding box center [557, 480] width 26 height 12
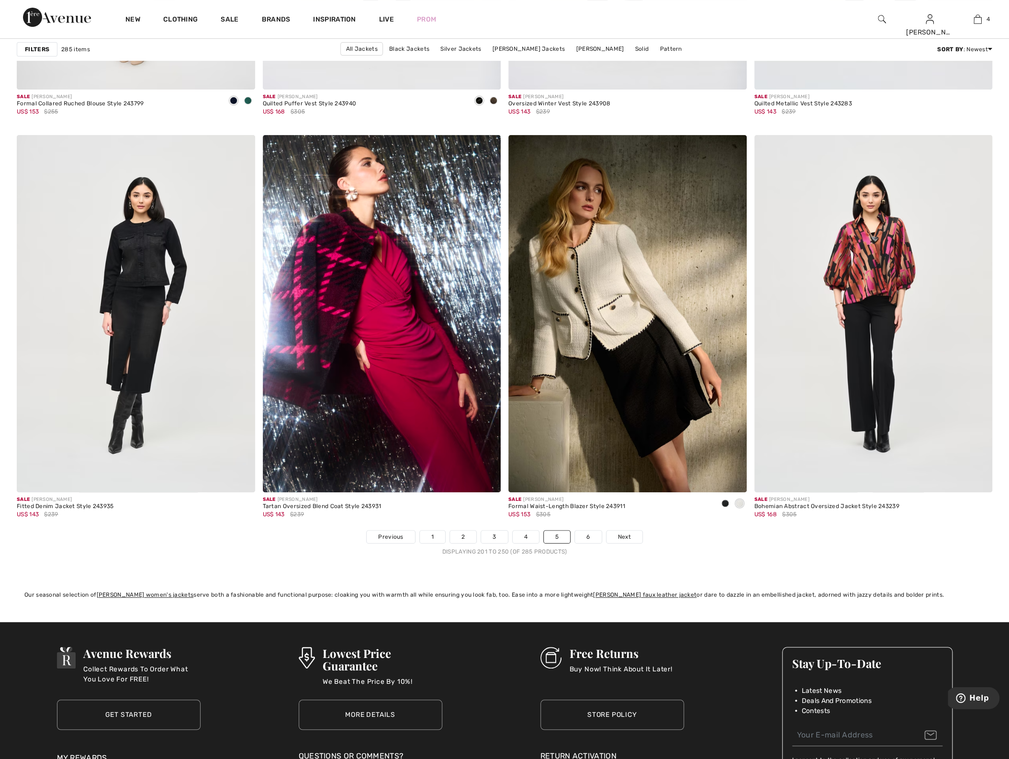
scroll to position [5753, 0]
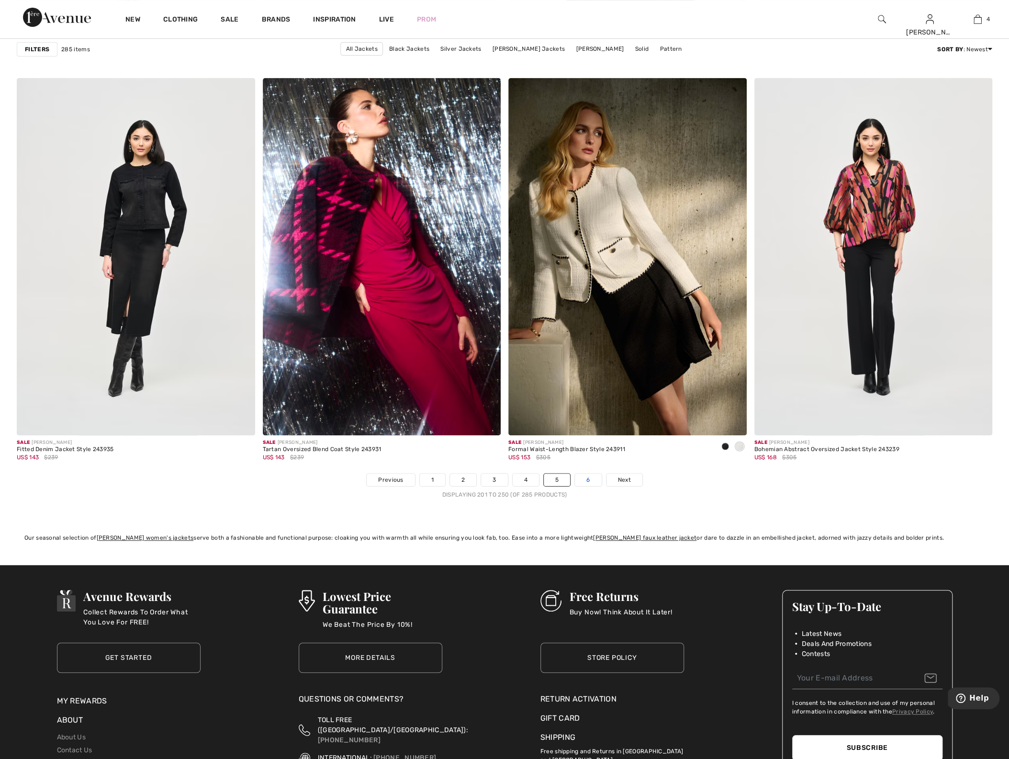
click at [592, 478] on link "6" at bounding box center [588, 480] width 26 height 12
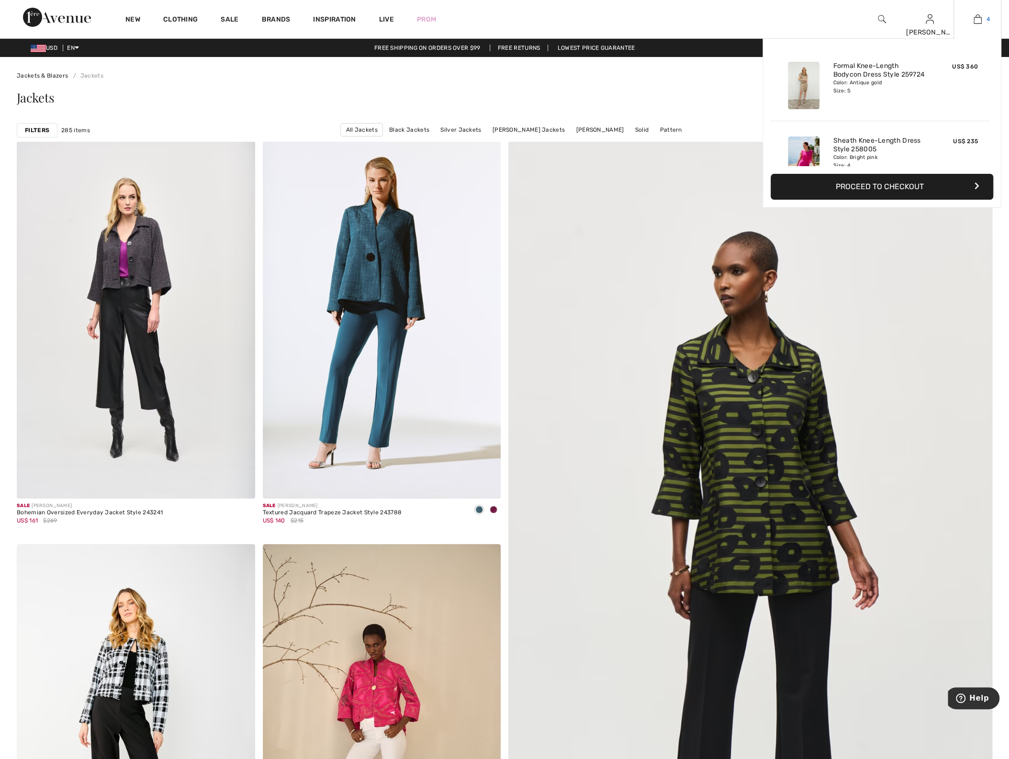
click at [975, 18] on img at bounding box center [978, 18] width 8 height 11
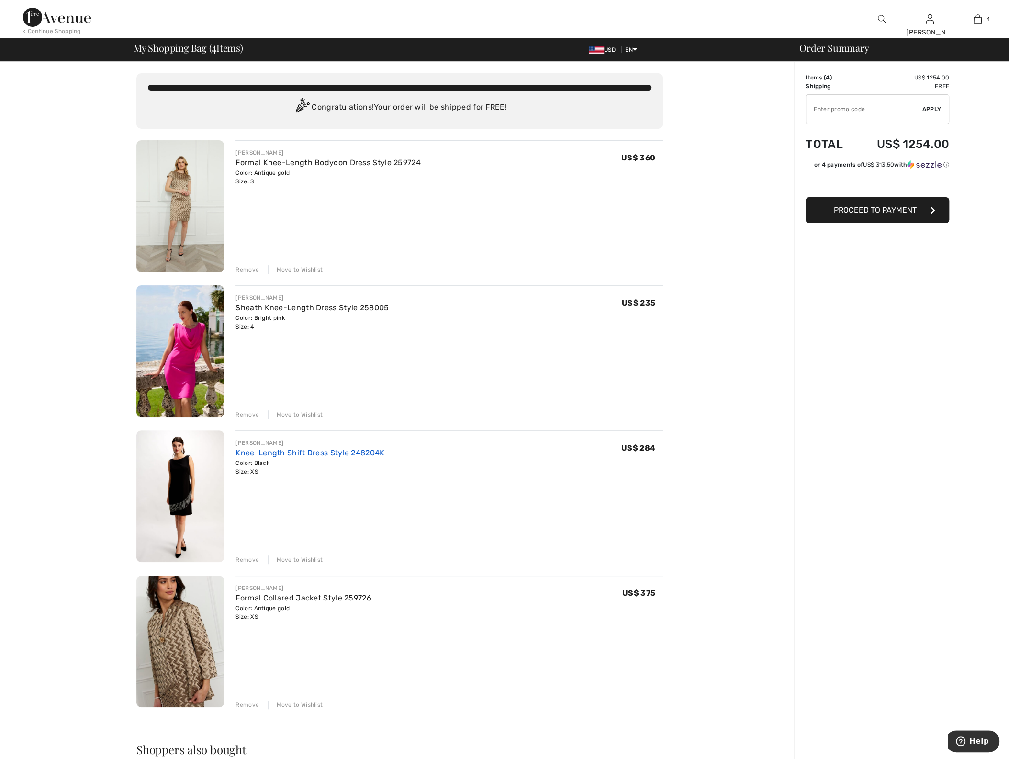
click at [278, 454] on link "Knee-Length Shift Dress Style 248204K" at bounding box center [310, 452] width 149 height 9
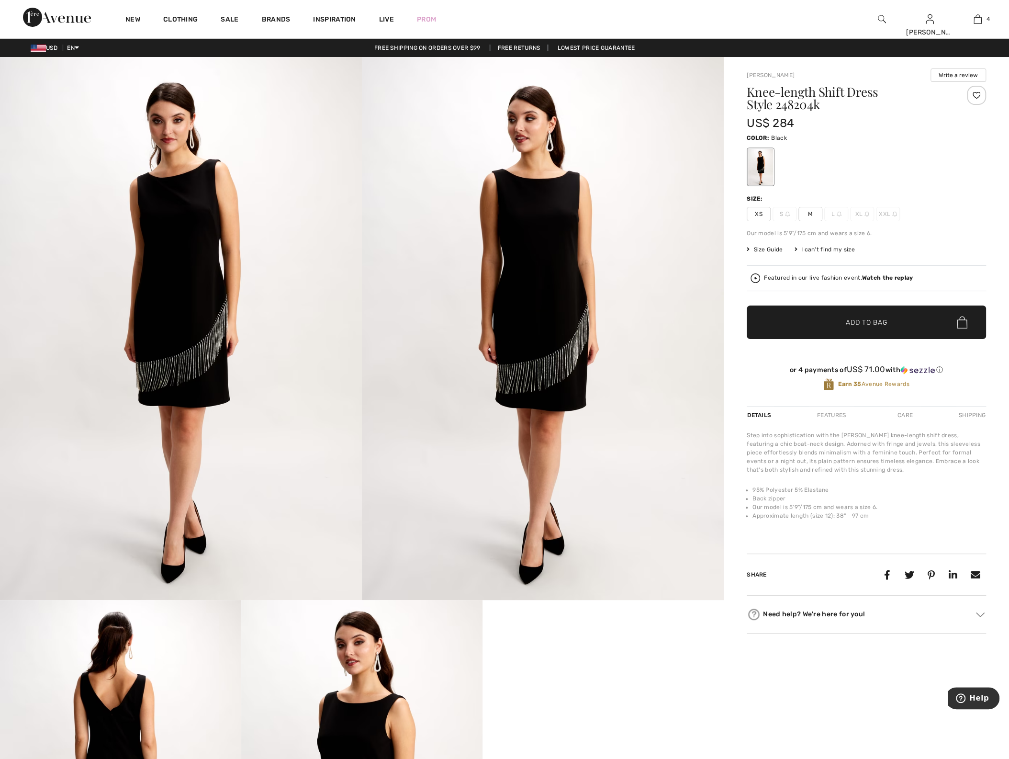
click at [535, 284] on img at bounding box center [543, 328] width 362 height 543
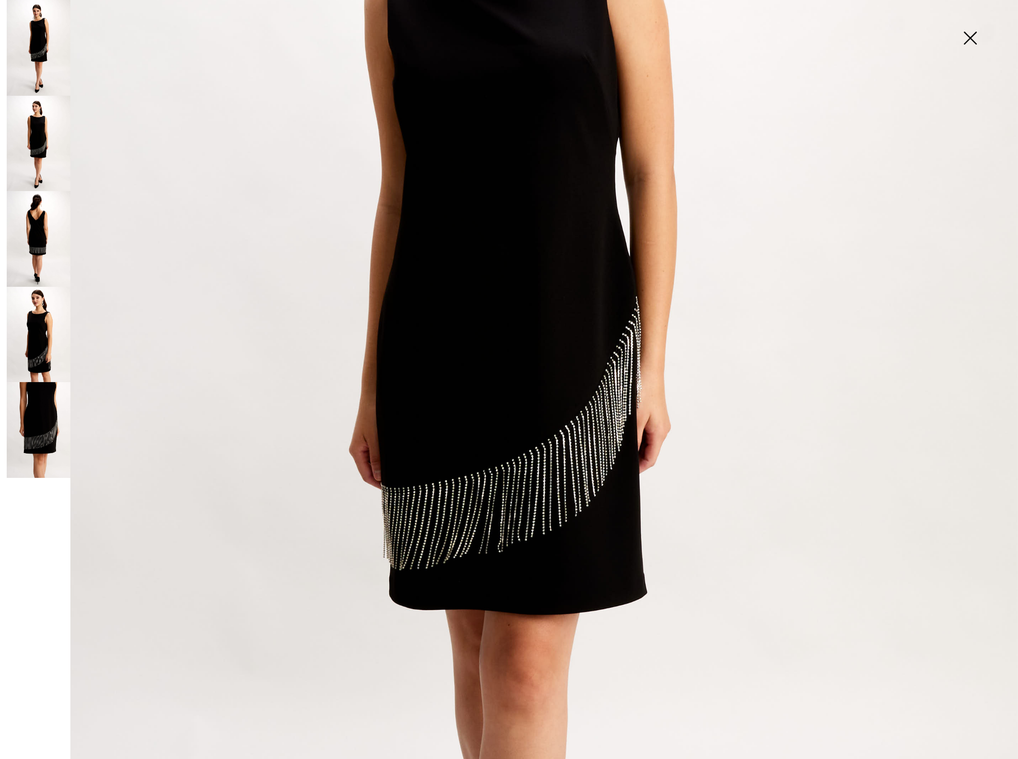
scroll to position [372, 0]
drag, startPoint x: 49, startPoint y: 447, endPoint x: 37, endPoint y: 444, distance: 12.3
click at [49, 447] on img at bounding box center [39, 430] width 64 height 96
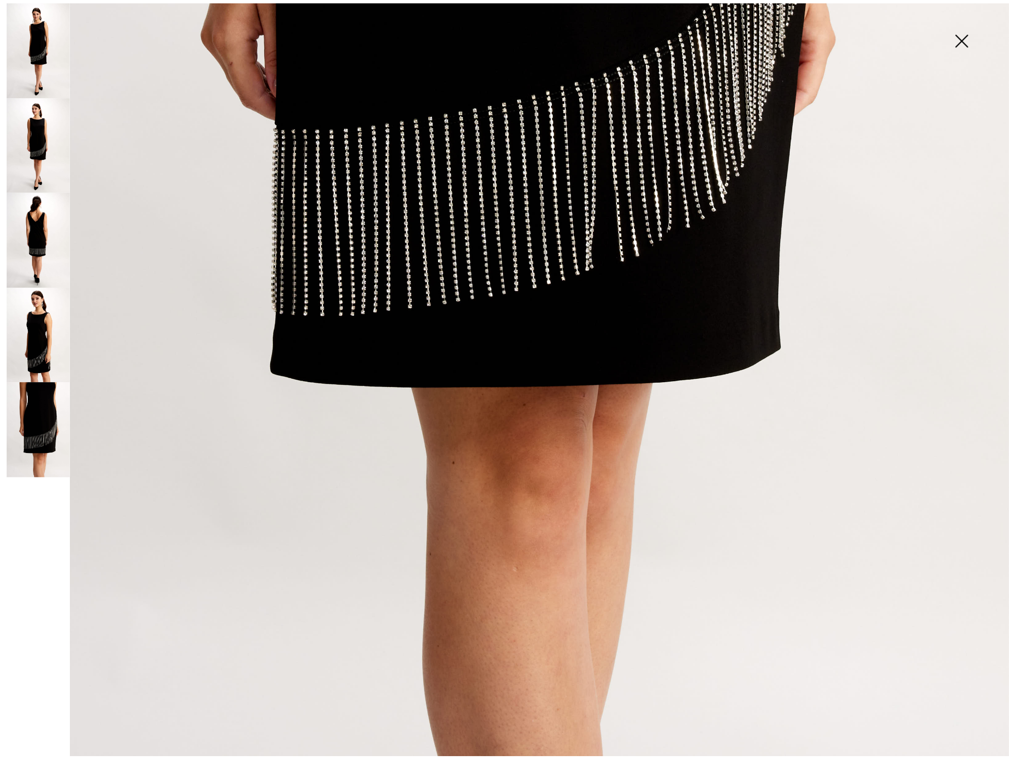
scroll to position [755, 0]
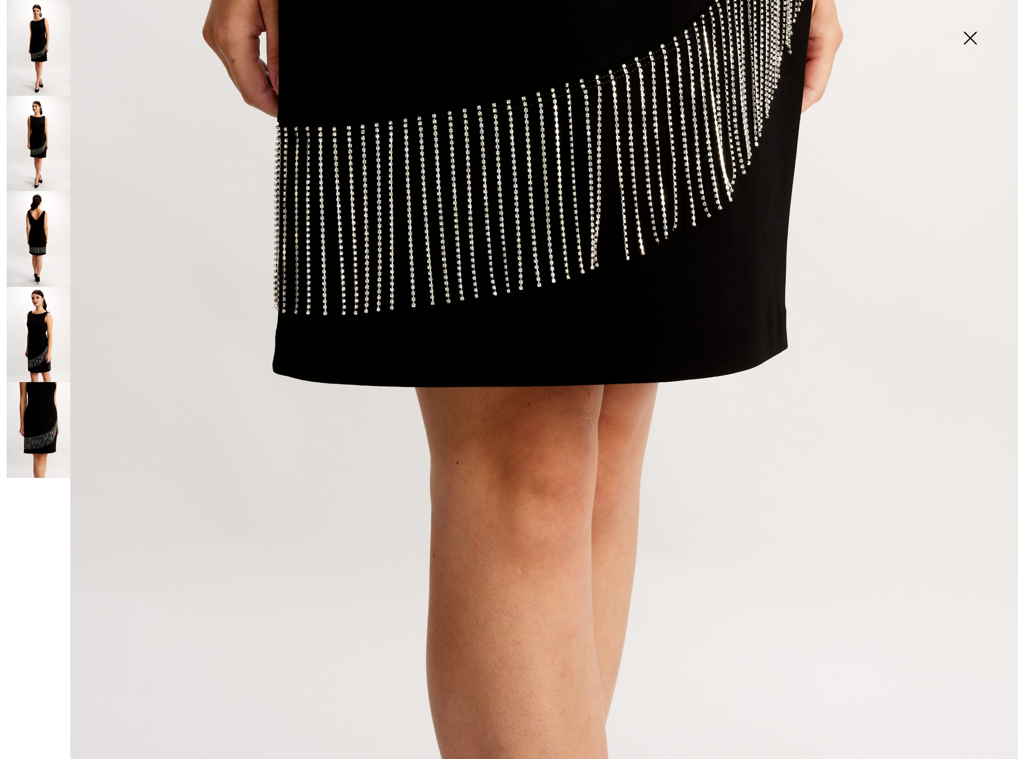
click at [974, 39] on img at bounding box center [970, 38] width 48 height 49
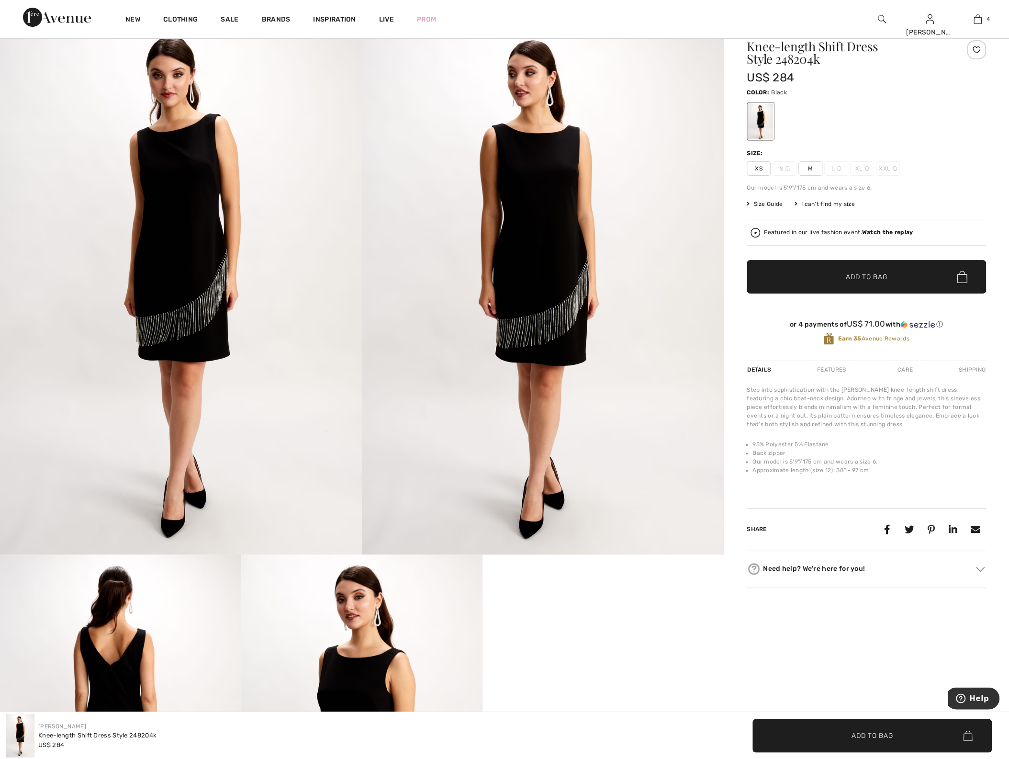
scroll to position [0, 0]
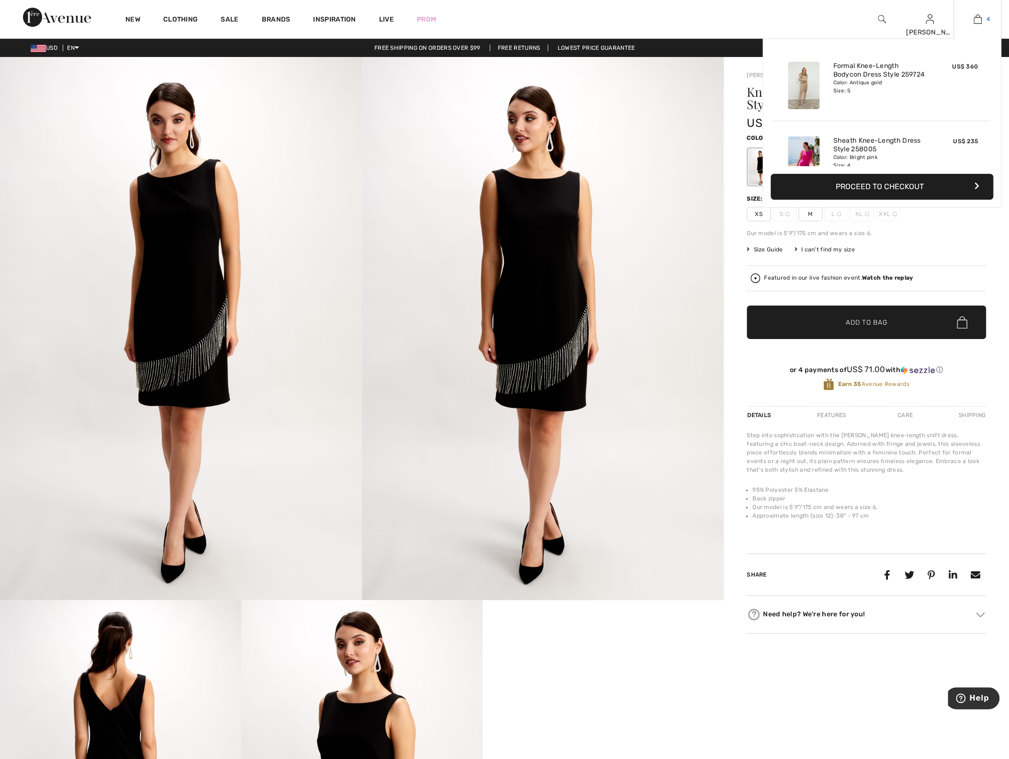
click at [979, 16] on img at bounding box center [978, 18] width 8 height 11
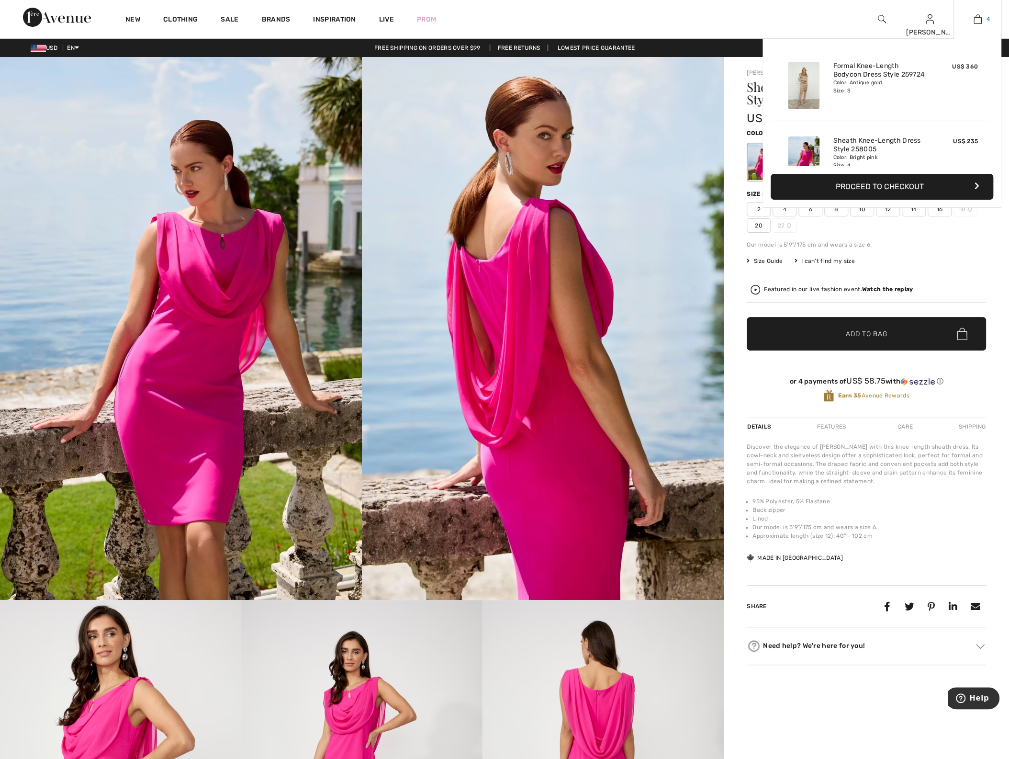
click at [986, 22] on link "4" at bounding box center [977, 18] width 47 height 11
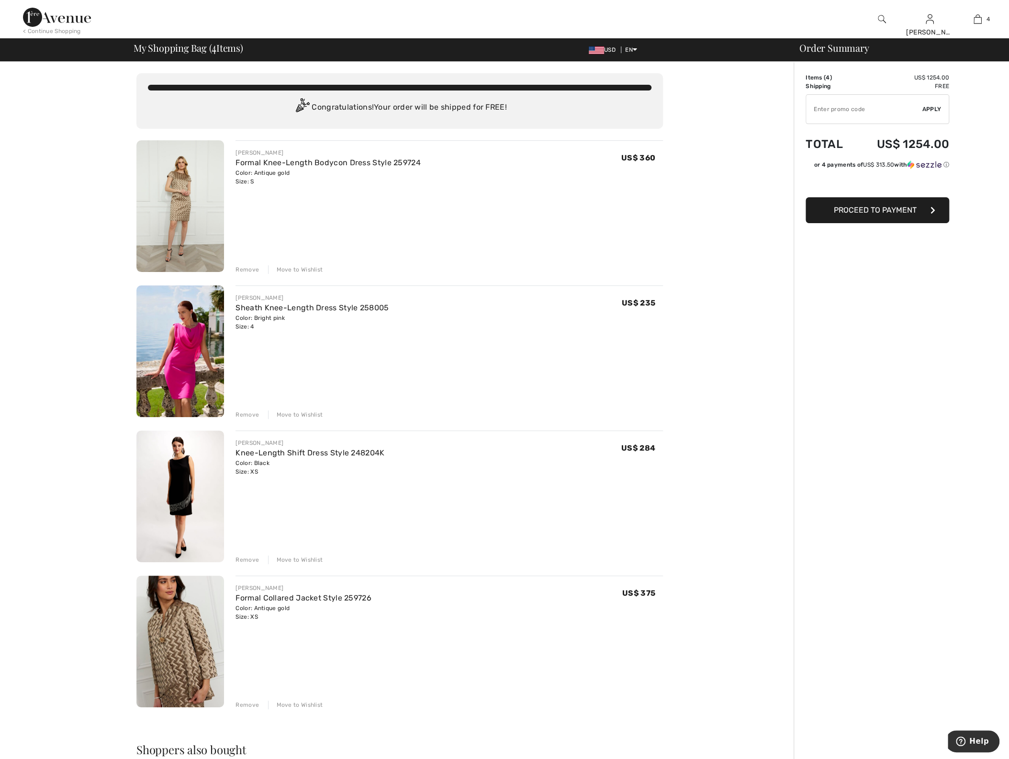
click at [193, 653] on img at bounding box center [180, 642] width 88 height 132
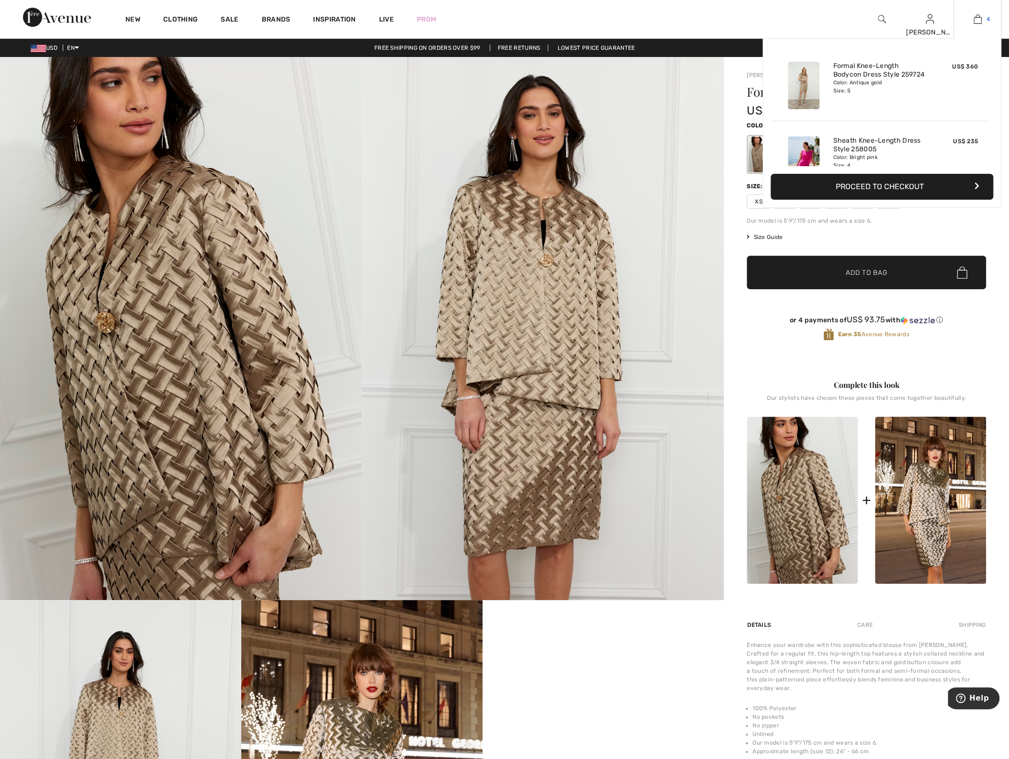
click at [979, 23] on img at bounding box center [978, 18] width 8 height 11
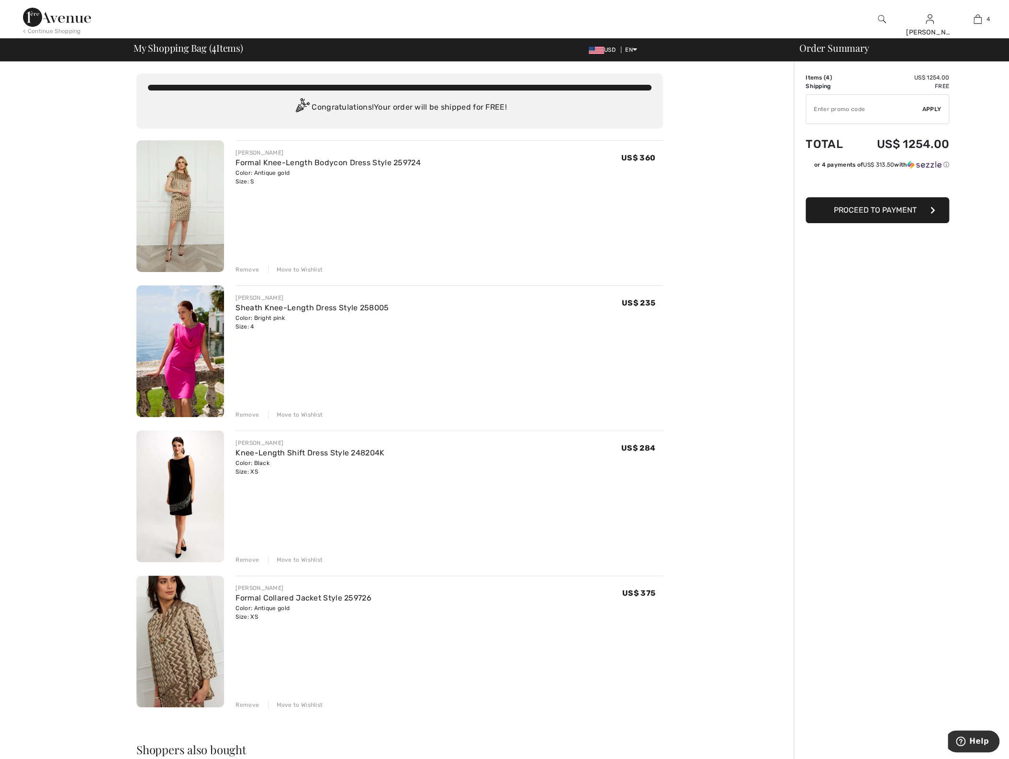
click at [257, 299] on div "[PERSON_NAME]" at bounding box center [312, 298] width 153 height 9
click at [320, 161] on link "Formal Knee-Length Bodycon Dress Style 259724" at bounding box center [328, 162] width 185 height 9
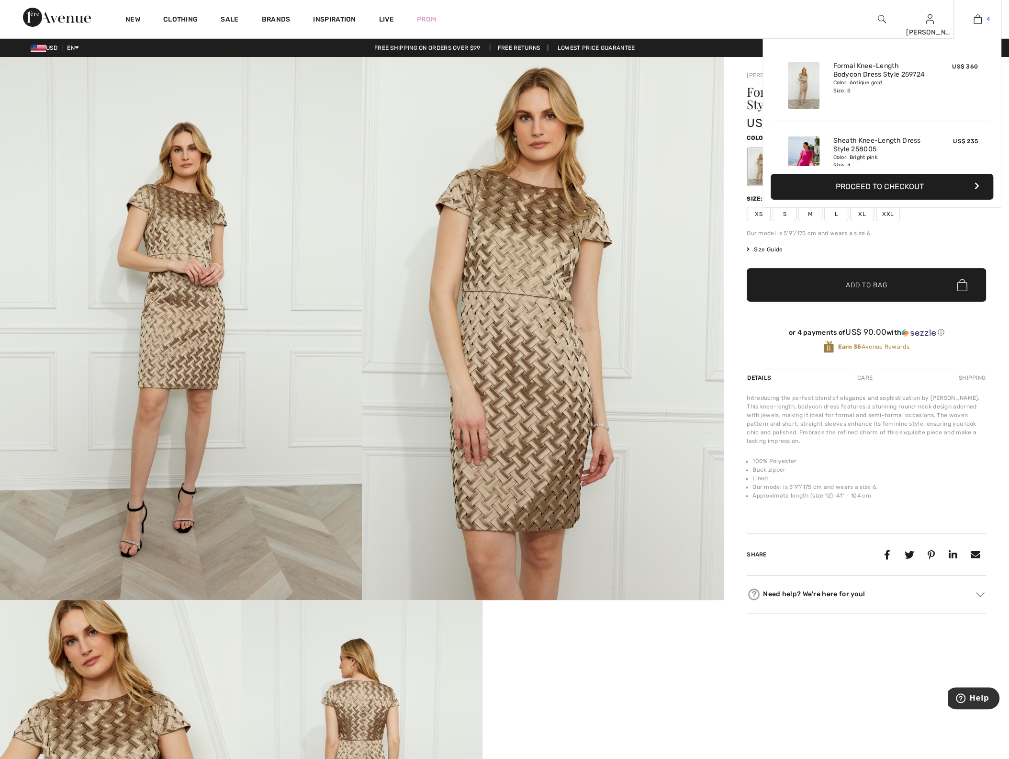
click at [977, 20] on img at bounding box center [978, 18] width 8 height 11
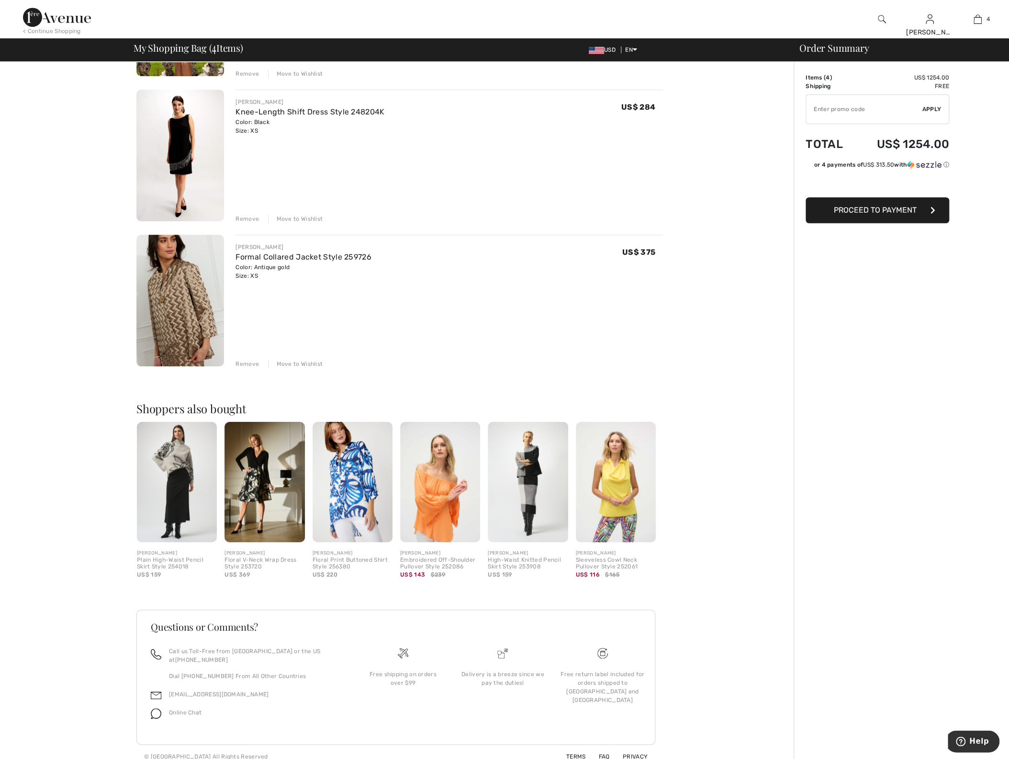
scroll to position [341, 0]
click at [600, 651] on img at bounding box center [603, 652] width 11 height 11
click at [601, 653] on img at bounding box center [603, 652] width 11 height 11
click at [601, 683] on div "Free return label included for orders shipped to [GEOGRAPHIC_DATA] and [GEOGRAP…" at bounding box center [603, 686] width 84 height 34
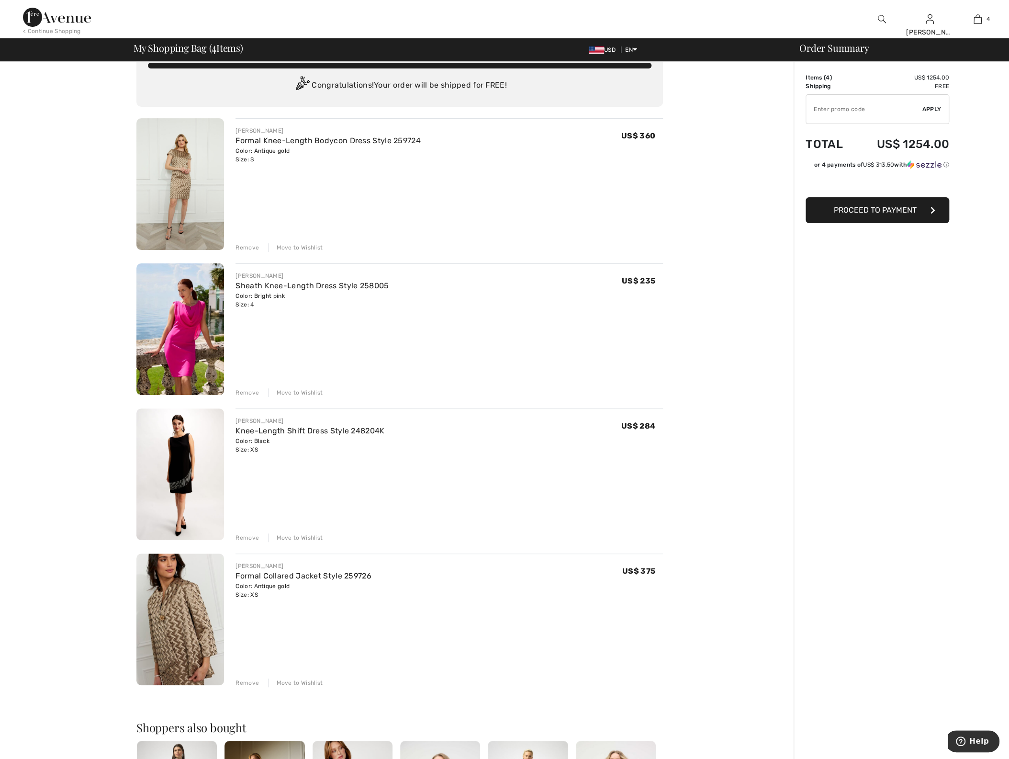
scroll to position [3, 0]
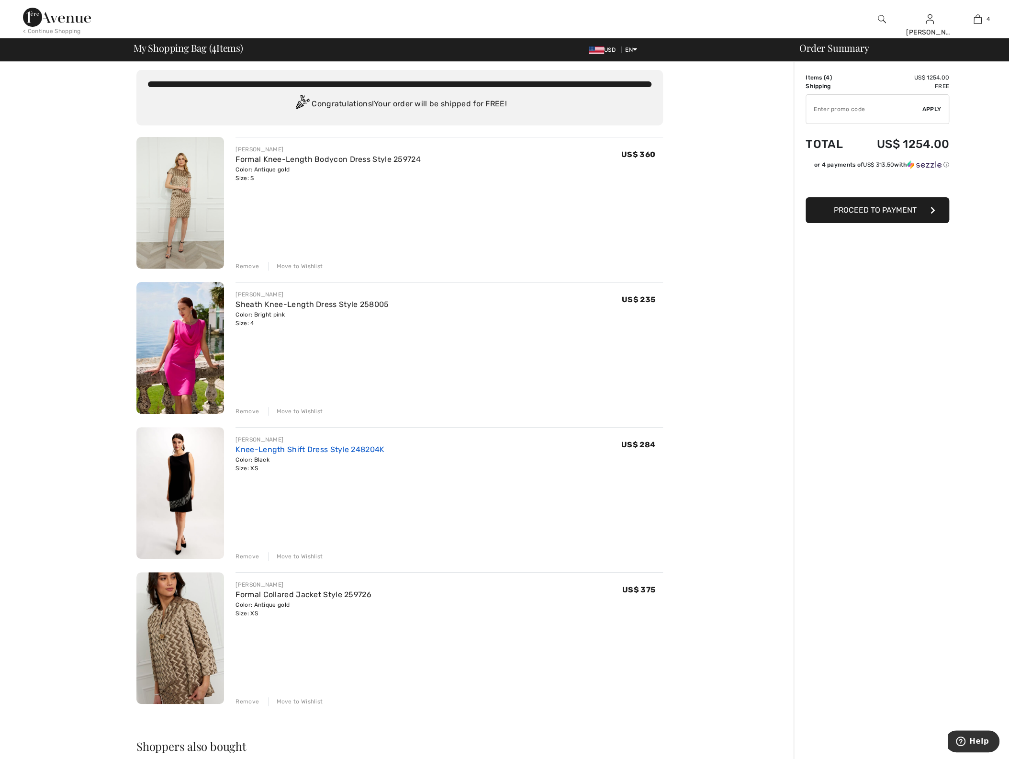
click at [292, 449] on link "Knee-Length Shift Dress Style 248204K" at bounding box center [310, 449] width 149 height 9
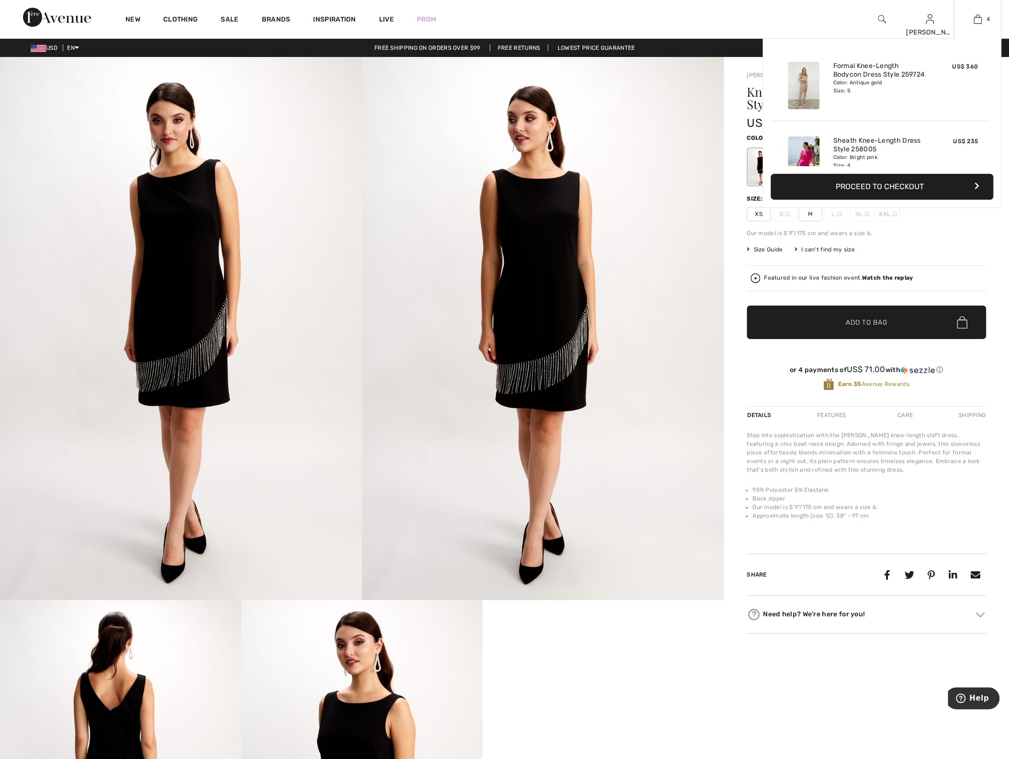
click at [890, 185] on button "Proceed to Checkout" at bounding box center [882, 187] width 223 height 26
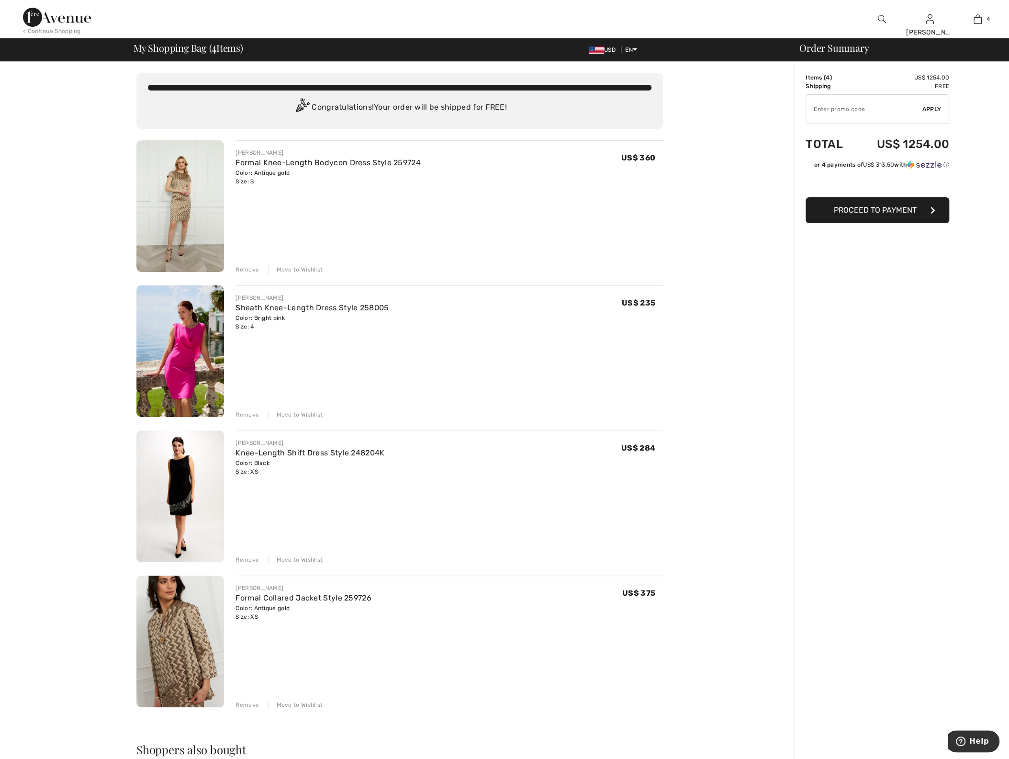
click at [863, 210] on span "Proceed to Payment" at bounding box center [875, 209] width 83 height 9
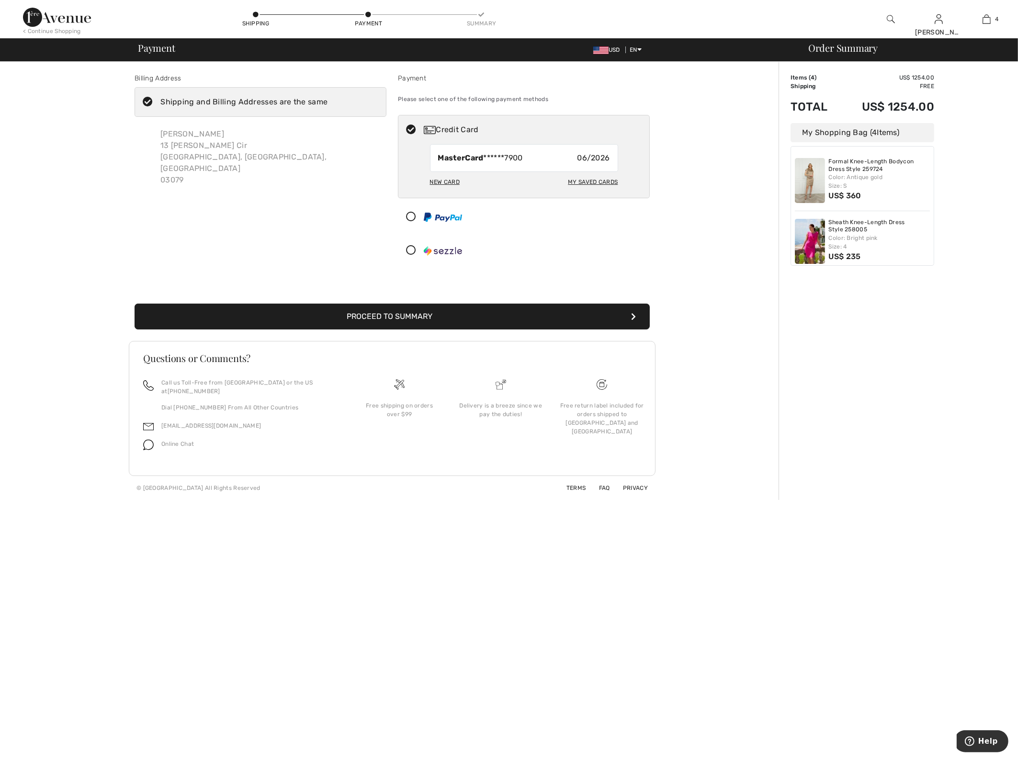
click at [388, 316] on button "Proceed to Summary" at bounding box center [392, 317] width 515 height 26
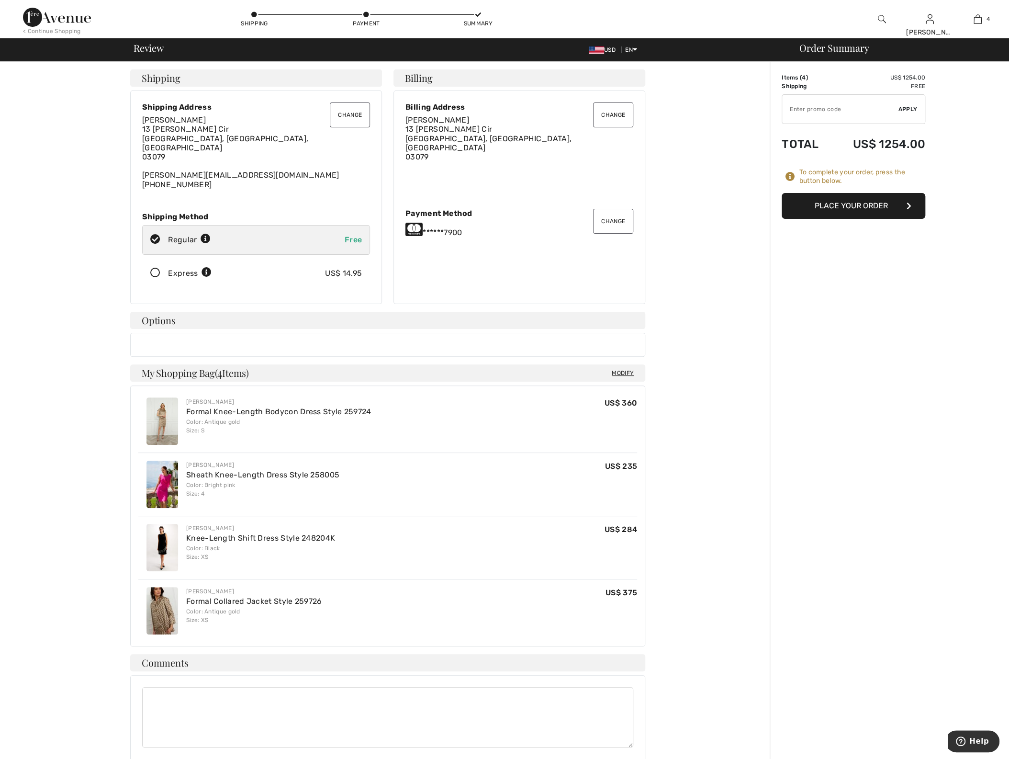
click at [847, 202] on button "Place Your Order" at bounding box center [854, 206] width 144 height 26
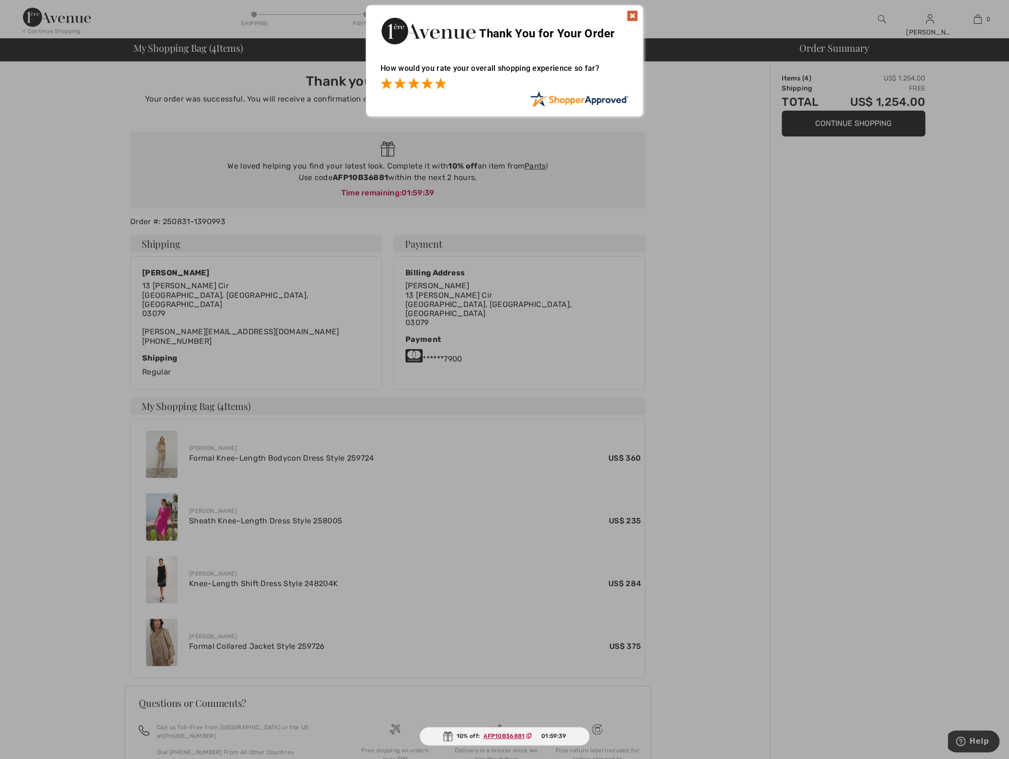
drag, startPoint x: 442, startPoint y: 85, endPoint x: 471, endPoint y: 83, distance: 28.3
click at [443, 85] on span at bounding box center [440, 83] width 11 height 11
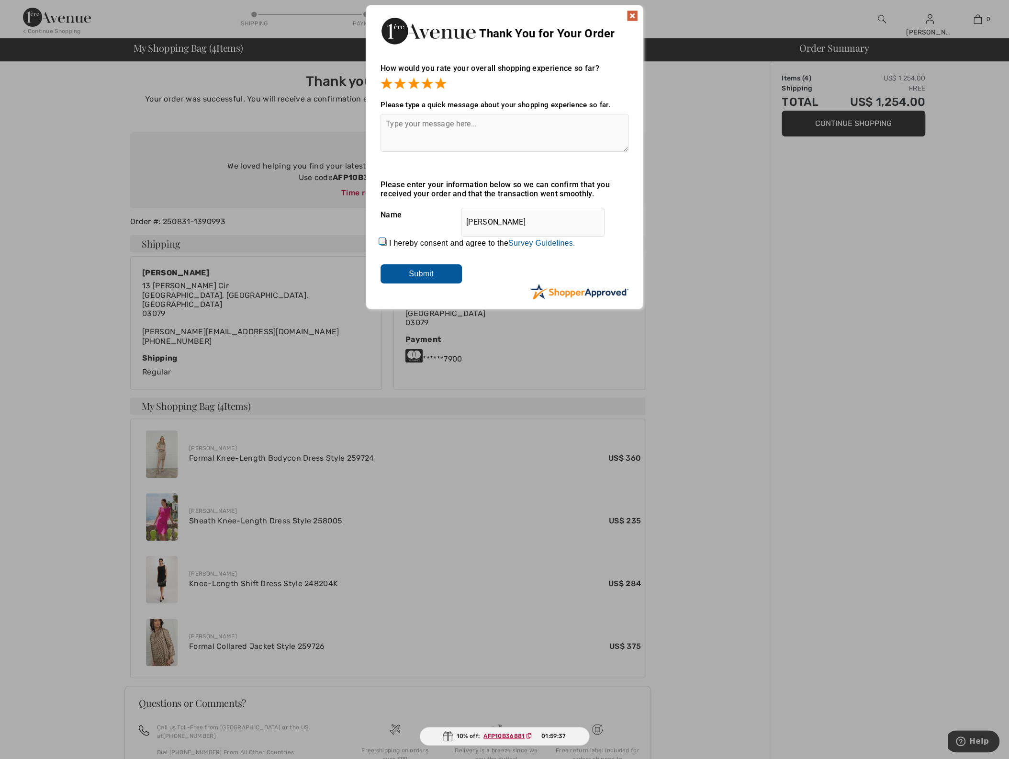
click at [433, 279] on input "Submit" at bounding box center [421, 273] width 81 height 19
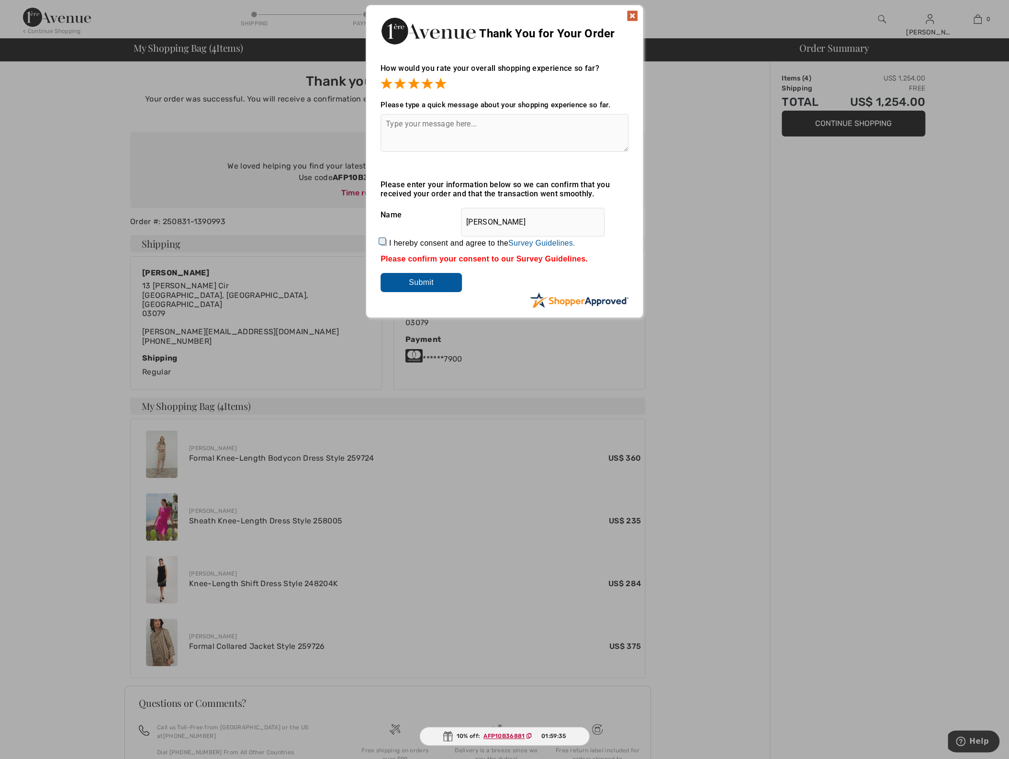
click at [384, 245] on input "I hereby consent and agree to the By submitting a review, you grant permission …" at bounding box center [384, 242] width 6 height 6
checkbox input "true"
click at [426, 284] on input "Submit" at bounding box center [421, 282] width 81 height 19
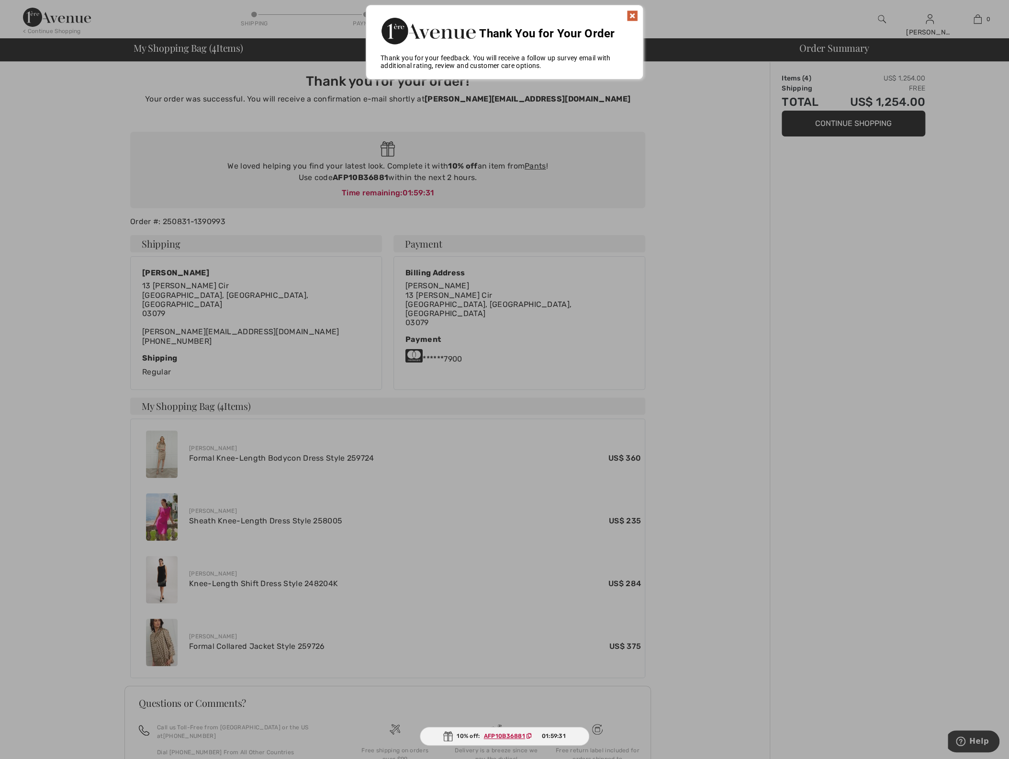
click at [633, 13] on img at bounding box center [632, 15] width 11 height 11
